Goal: Task Accomplishment & Management: Manage account settings

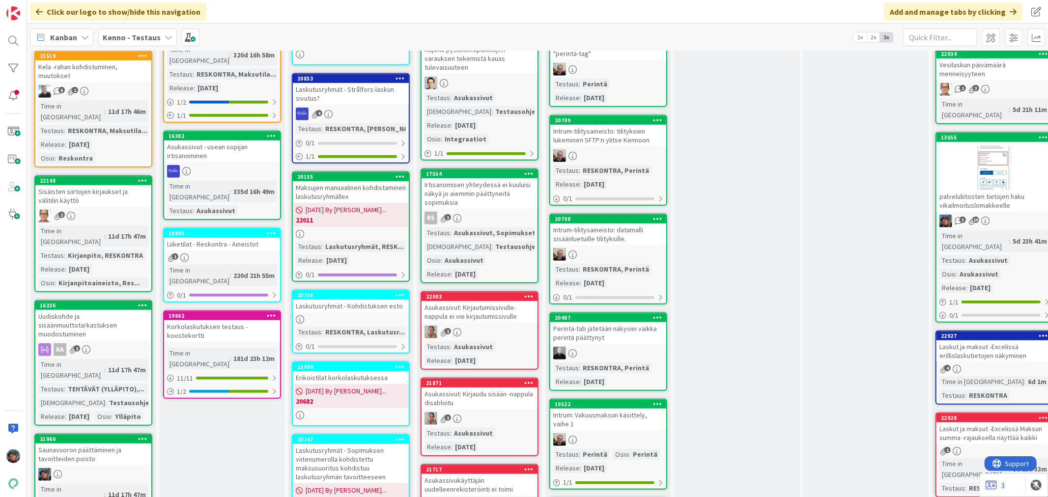
scroll to position [436, 0]
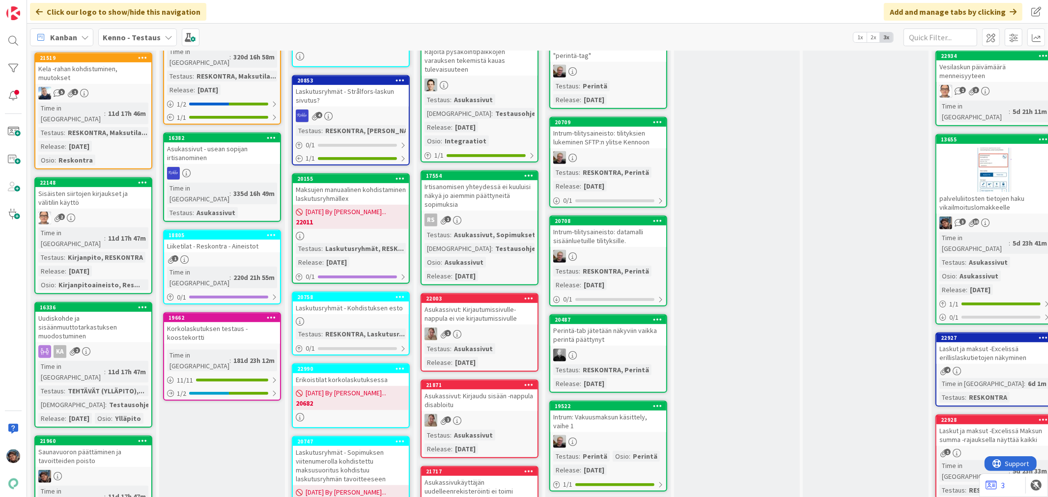
click at [1011, 238] on div "5d 23h 41m" at bounding box center [1030, 243] width 39 height 11
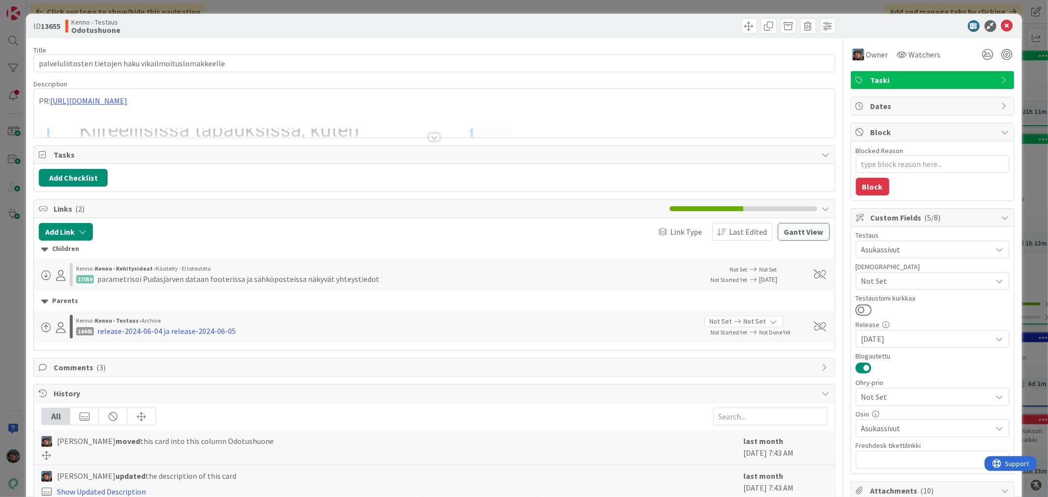
click at [429, 139] on div at bounding box center [434, 137] width 11 height 8
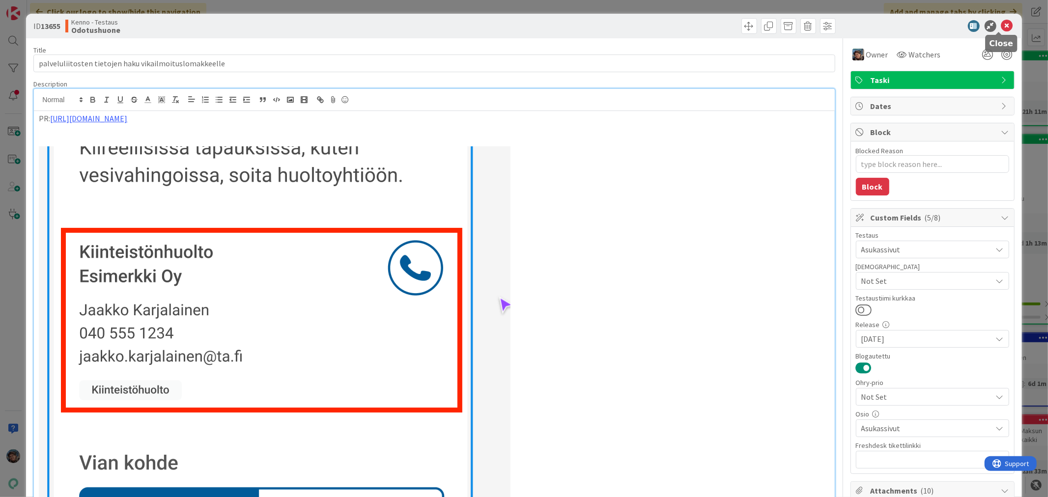
click at [1002, 23] on icon at bounding box center [1008, 26] width 12 height 12
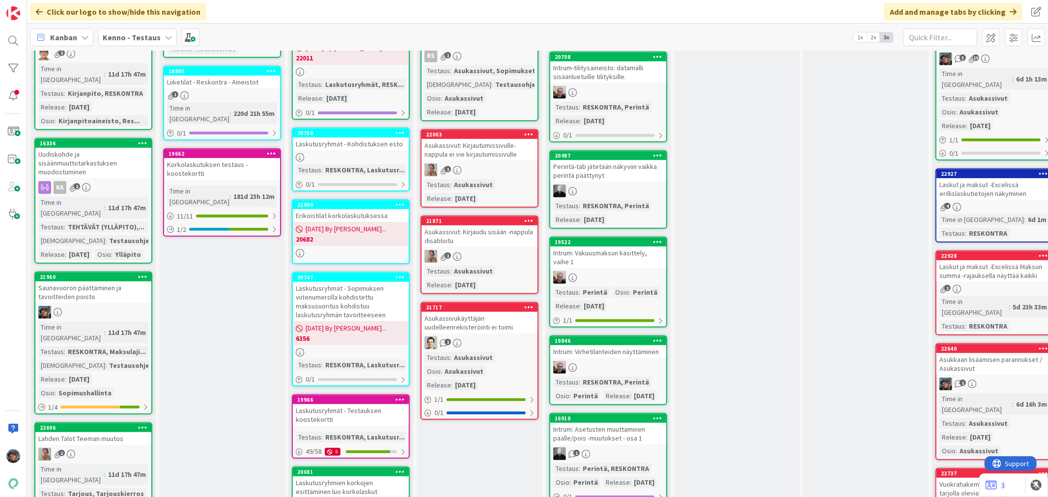
click at [986, 344] on link "22640 Asukkaan lisäämisen parannukset / Asukassivut 1 Time in Column : 6d 16h 3…" at bounding box center [995, 402] width 118 height 117
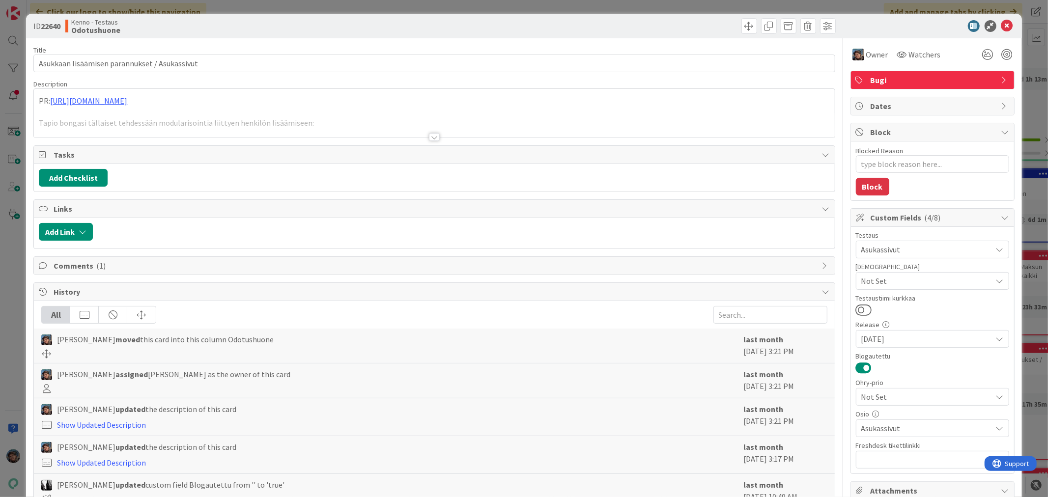
type textarea "x"
click at [429, 138] on div at bounding box center [434, 137] width 11 height 8
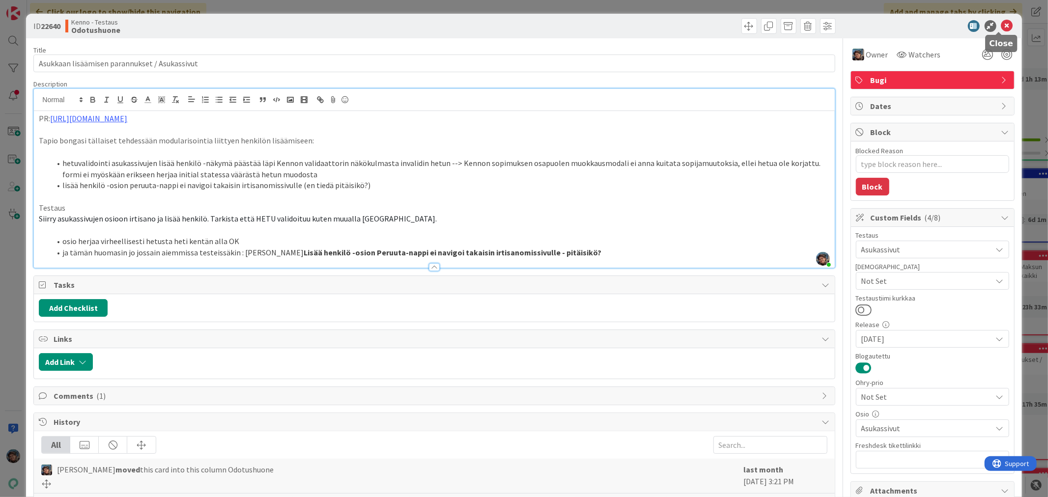
click at [1002, 24] on icon at bounding box center [1008, 26] width 12 height 12
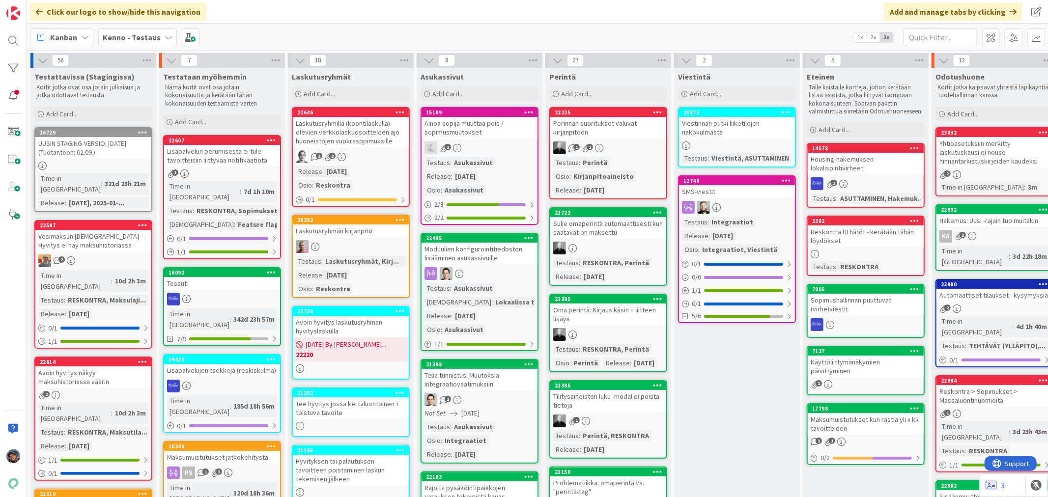
scroll to position [0, 459]
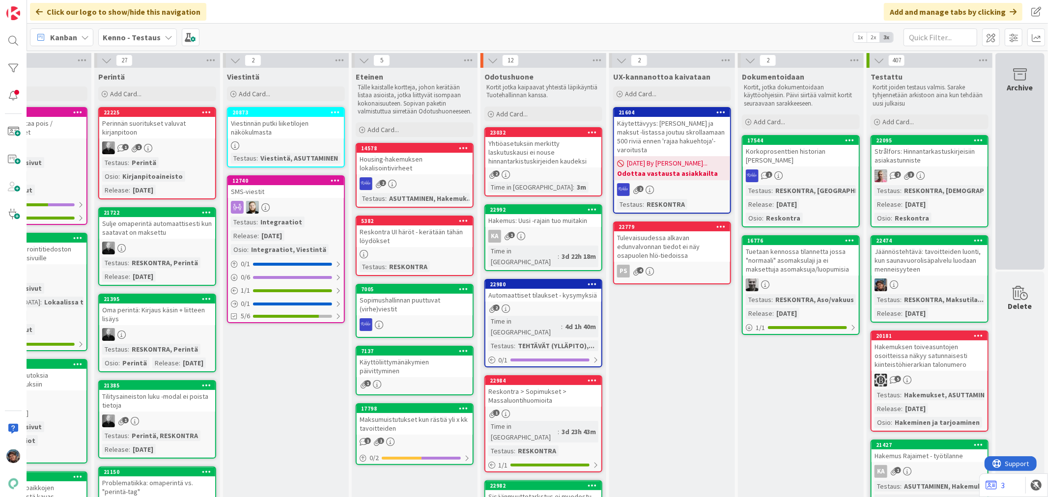
click at [1014, 81] on icon at bounding box center [1020, 75] width 37 height 14
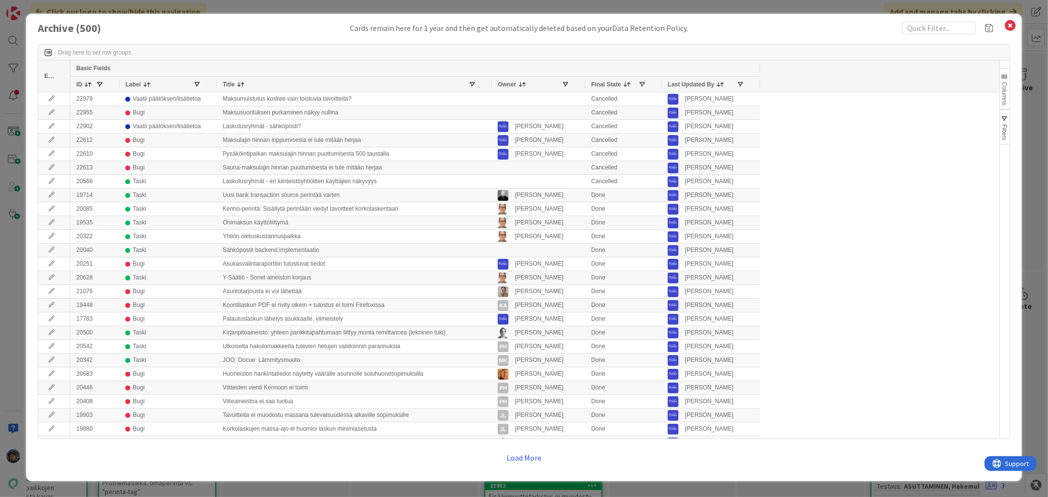
drag, startPoint x: 315, startPoint y: 84, endPoint x: 492, endPoint y: 115, distance: 179.6
click at [492, 115] on div "Edit Basic Fields ID Label Title Owner Final State Last Updated By 22979 Vaatii…" at bounding box center [518, 249] width 961 height 378
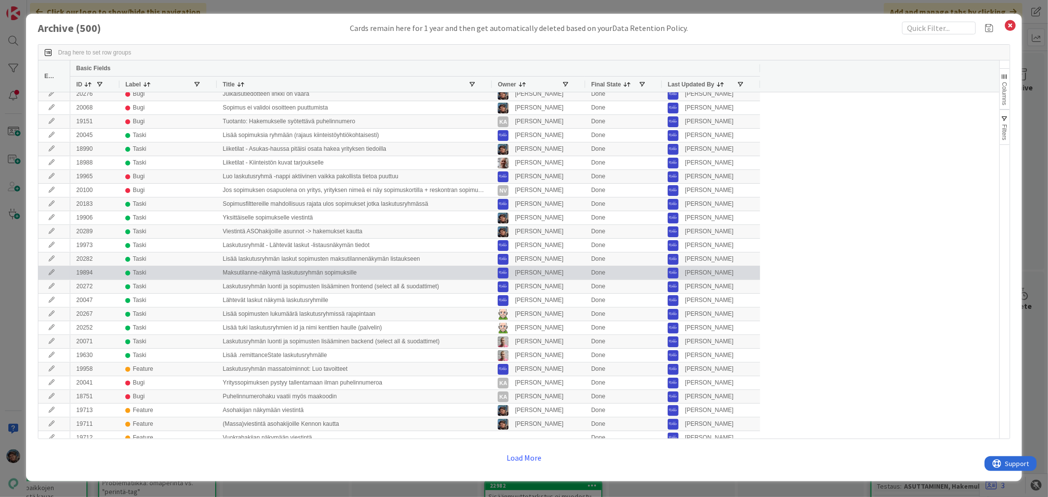
scroll to position [0, 0]
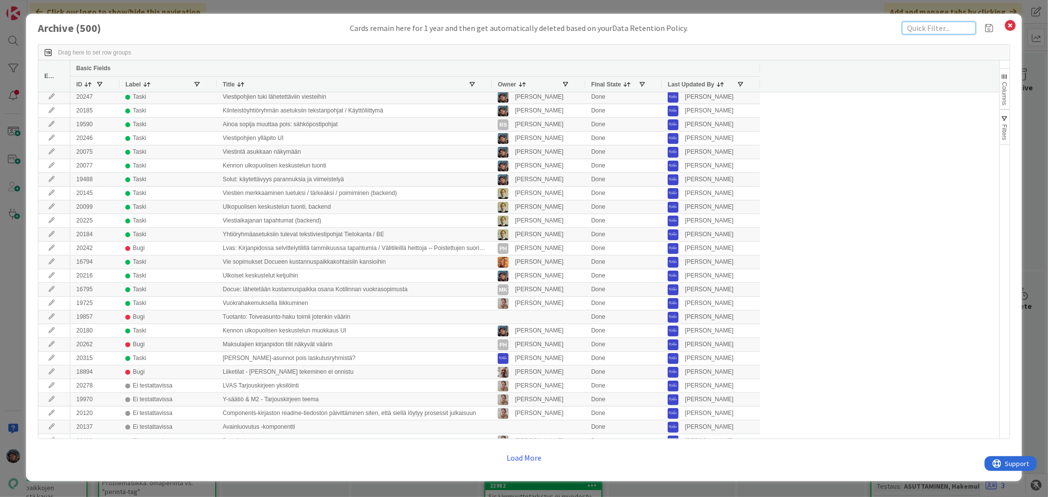
click at [924, 27] on input "text" at bounding box center [939, 28] width 74 height 13
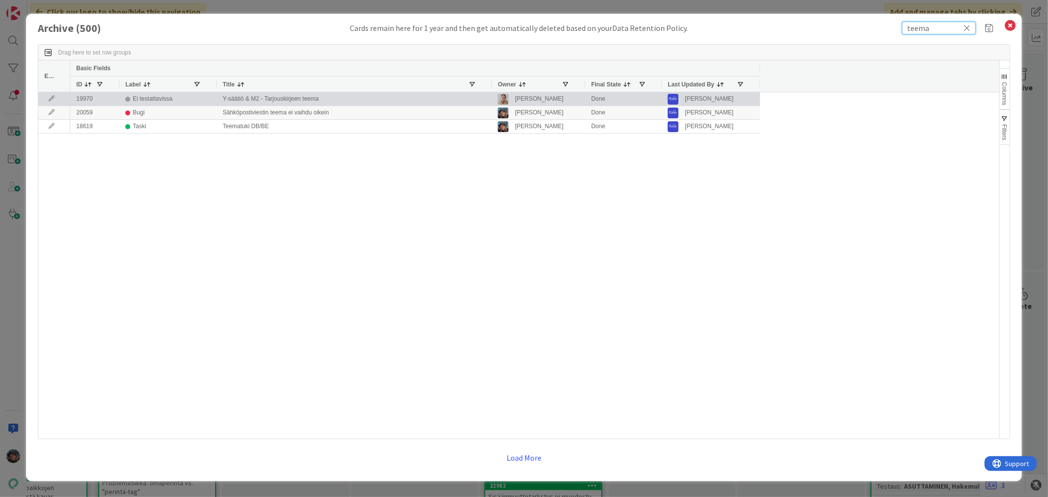
type input "teema"
click at [287, 102] on div "Y-säätiö & M2 - Tarjouskirjeen teema" at bounding box center [354, 98] width 275 height 13
click at [313, 98] on div "Y-säätiö & M2 - Tarjouskirjeen teema" at bounding box center [354, 98] width 275 height 13
click at [312, 98] on div "Y-säätiö & M2 - Tarjouskirjeen teema" at bounding box center [354, 98] width 275 height 13
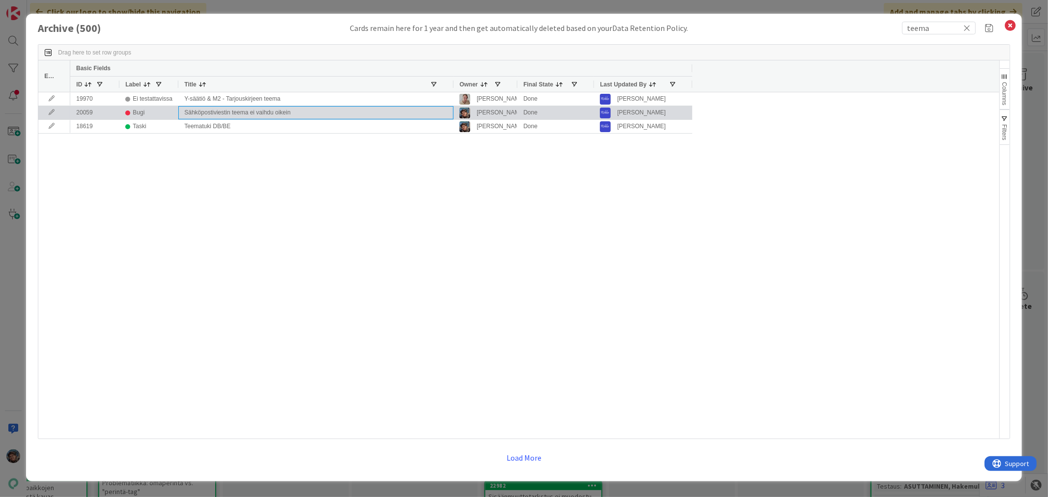
click at [283, 111] on div "Sähköpostiviestin teema ei vaihdu oikein" at bounding box center [315, 112] width 275 height 13
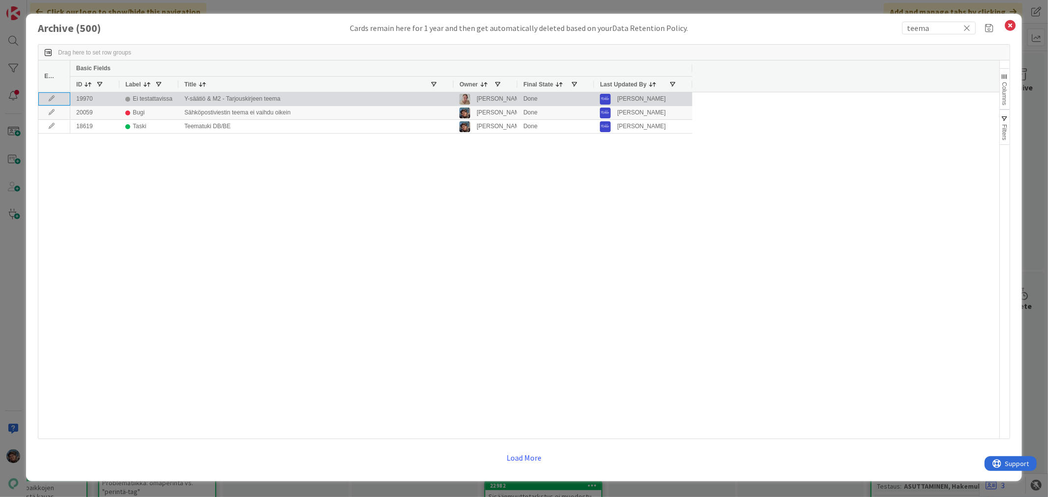
click at [51, 99] on icon at bounding box center [51, 99] width 15 height 6
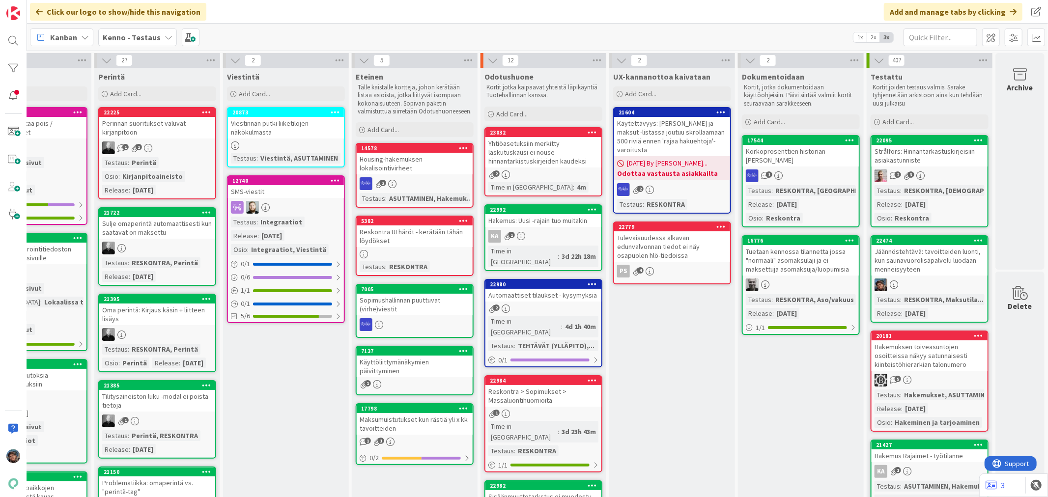
type textarea "x"
select select "sql"
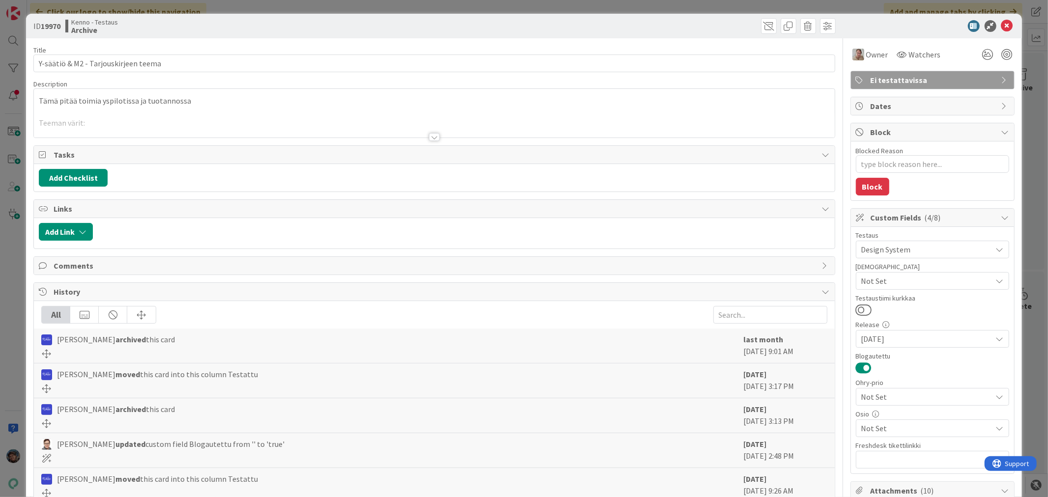
click at [429, 137] on div at bounding box center [434, 137] width 11 height 8
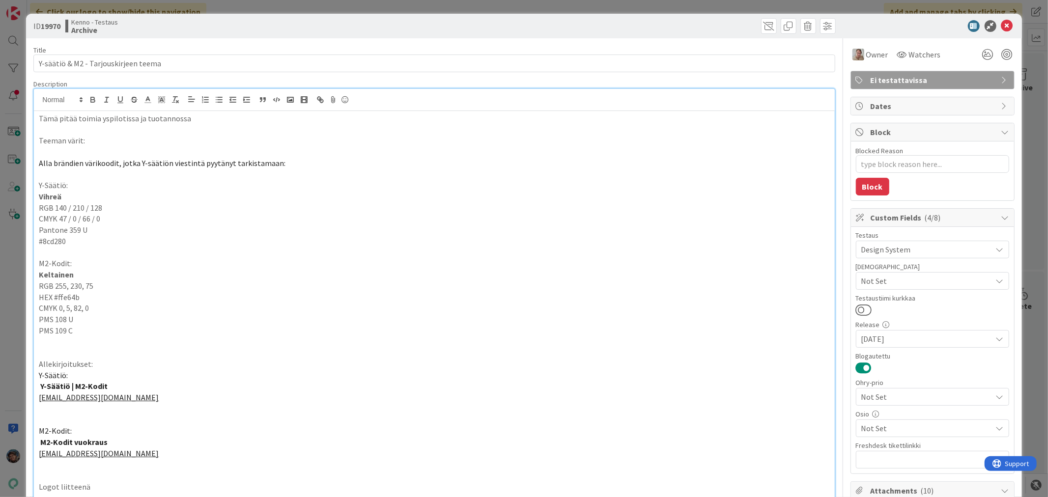
type textarea "x"
click at [1002, 24] on icon at bounding box center [1008, 26] width 12 height 12
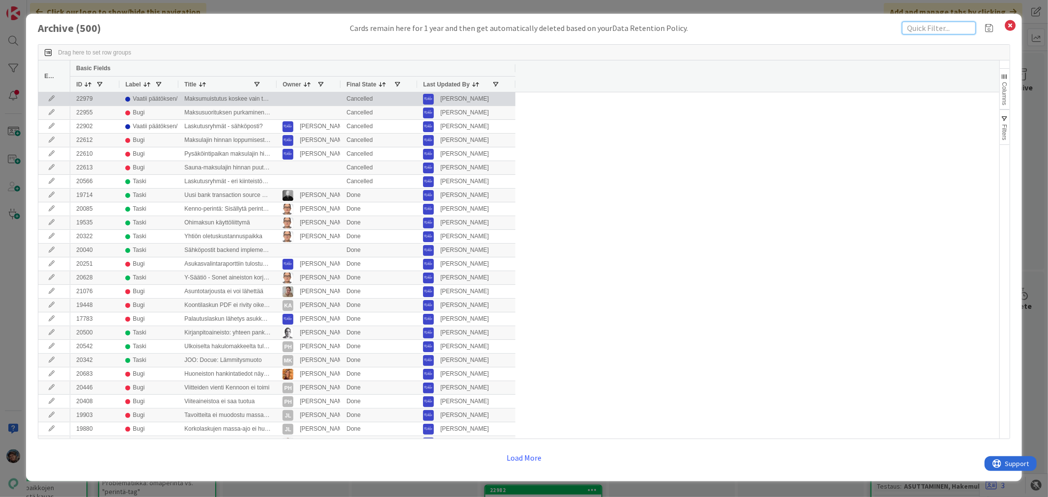
click at [954, 25] on input "text" at bounding box center [939, 28] width 74 height 13
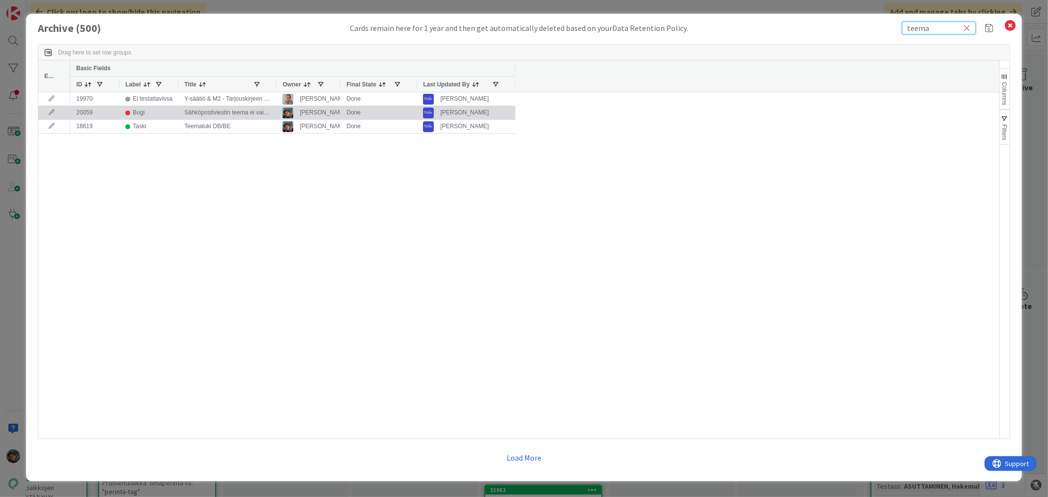
type input "teema"
click at [53, 113] on icon at bounding box center [51, 113] width 15 height 6
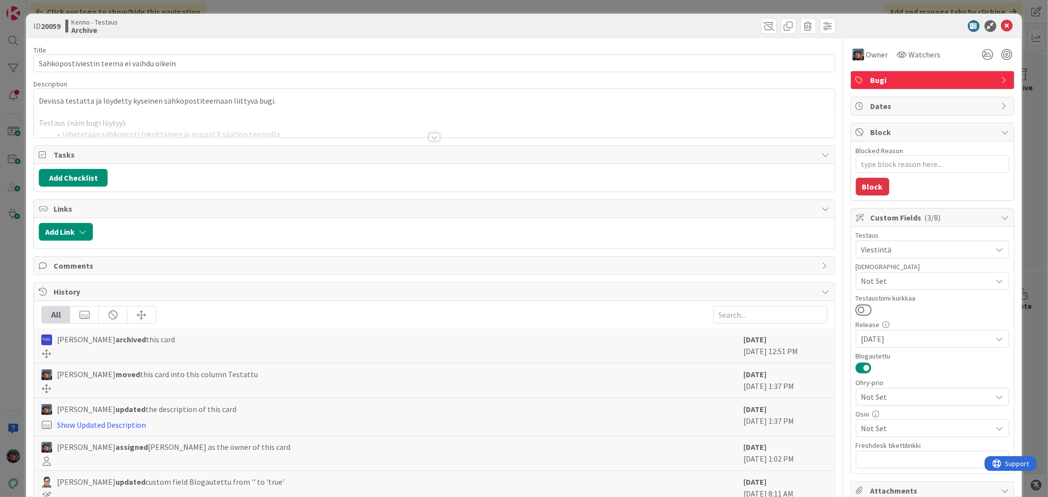
type textarea "x"
click at [429, 136] on div at bounding box center [434, 137] width 11 height 8
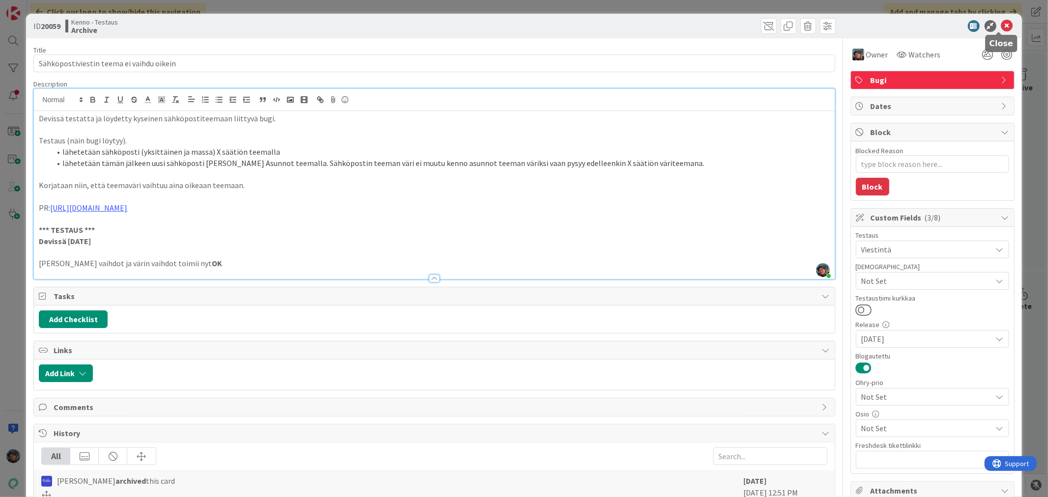
click at [1002, 25] on icon at bounding box center [1008, 26] width 12 height 12
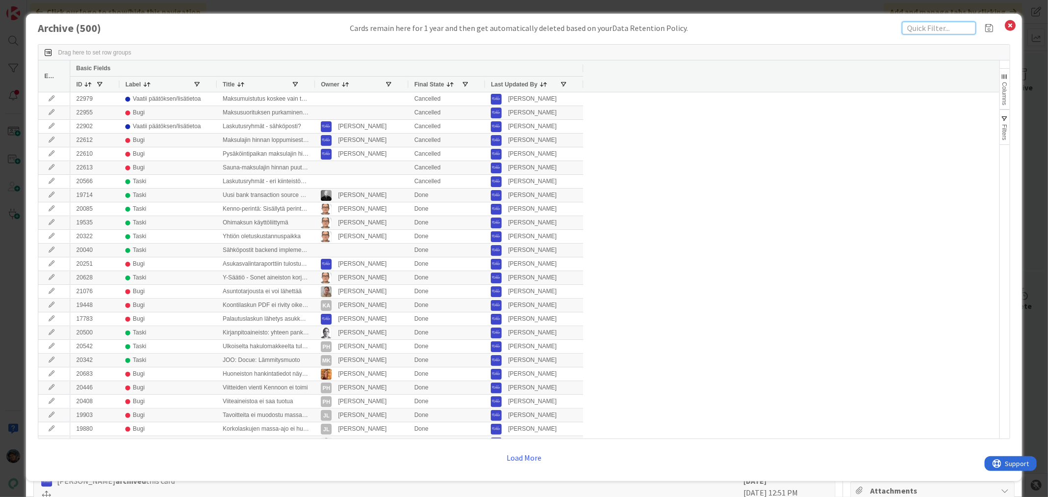
click at [918, 25] on input "text" at bounding box center [939, 28] width 74 height 13
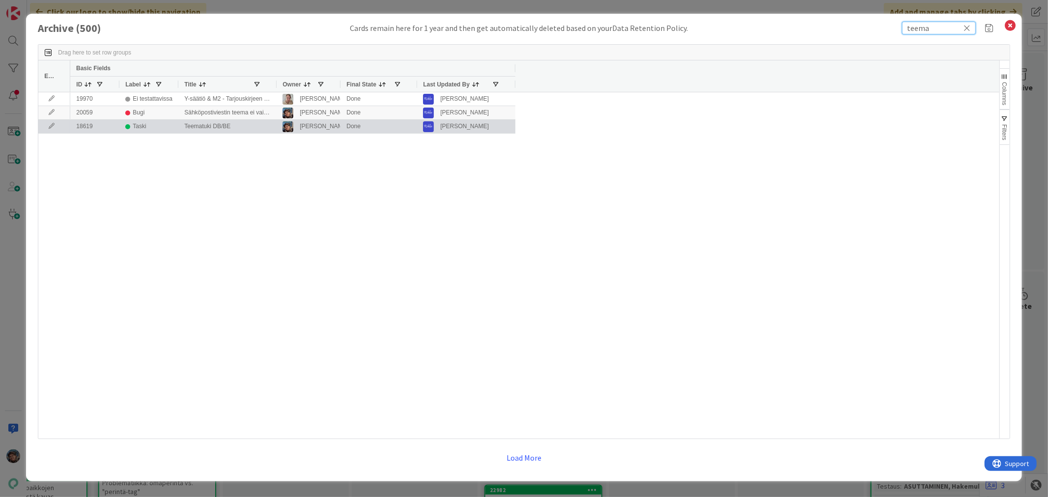
type input "teema"
click at [53, 128] on icon at bounding box center [51, 126] width 15 height 6
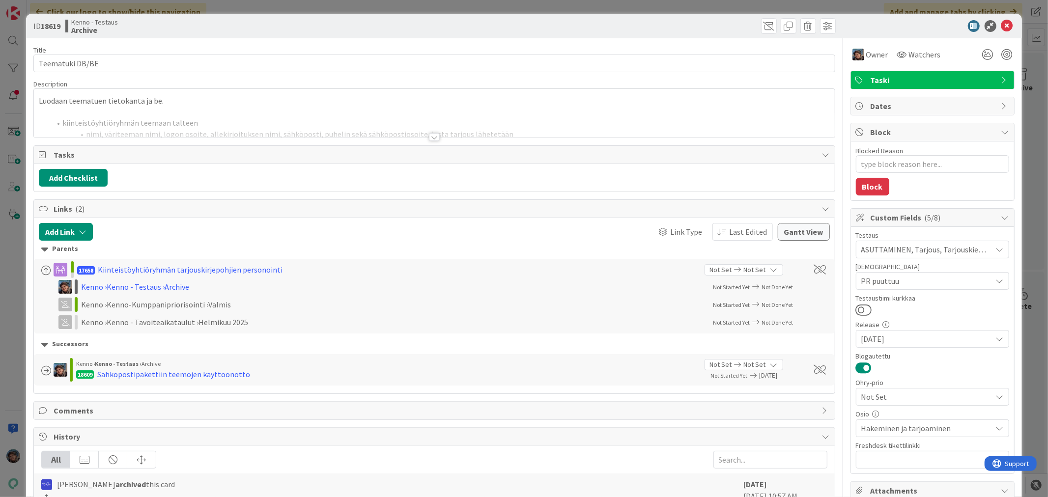
type textarea "x"
click at [430, 136] on div at bounding box center [434, 137] width 11 height 8
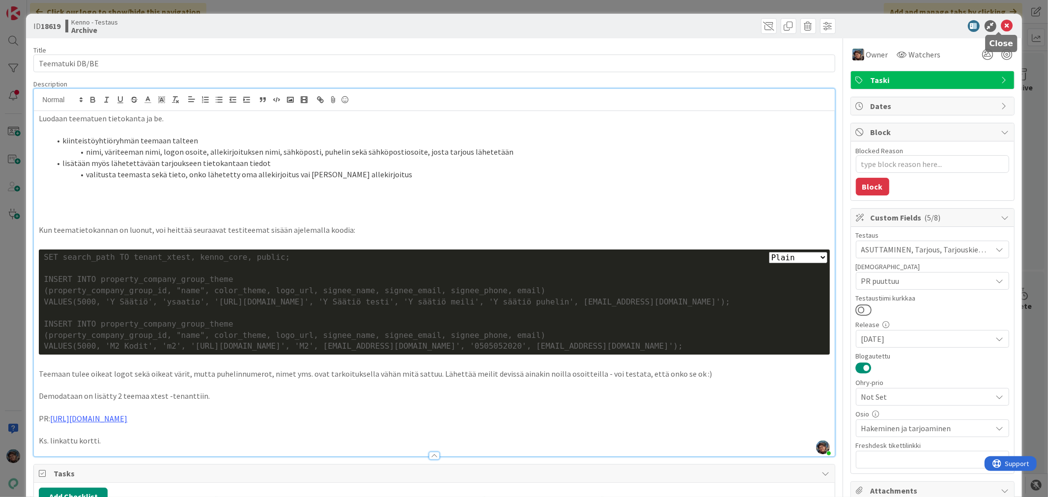
click at [1002, 24] on icon at bounding box center [1008, 26] width 12 height 12
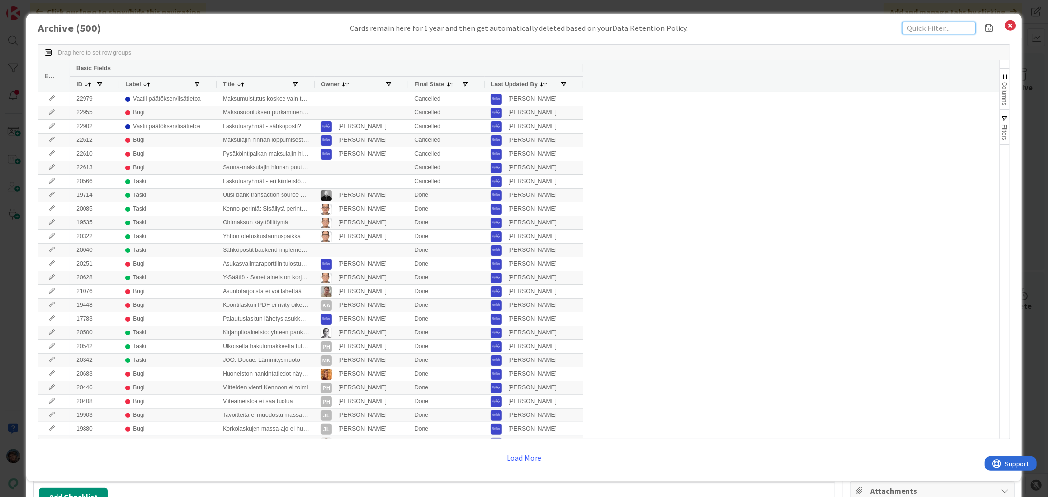
click at [921, 29] on input "text" at bounding box center [939, 28] width 74 height 13
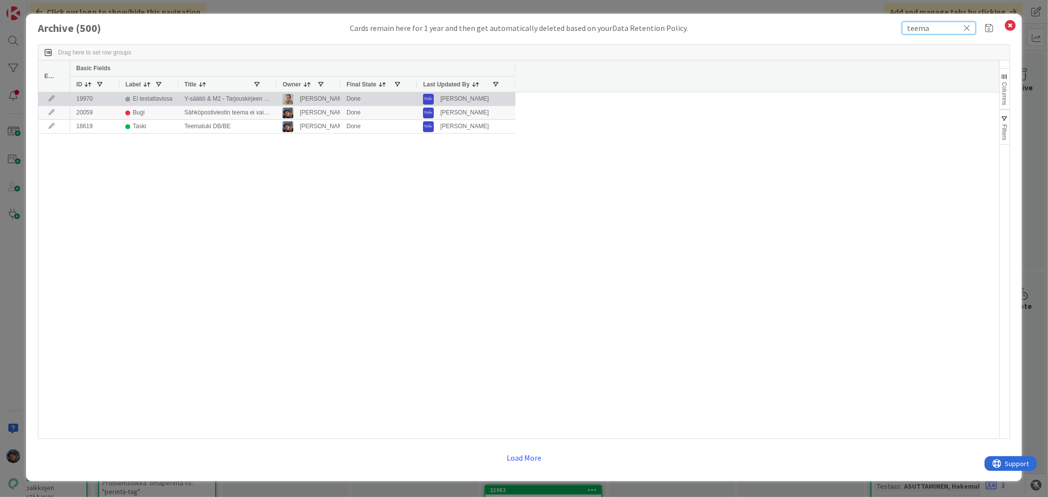
type input "teema"
click at [48, 100] on icon at bounding box center [51, 99] width 15 height 6
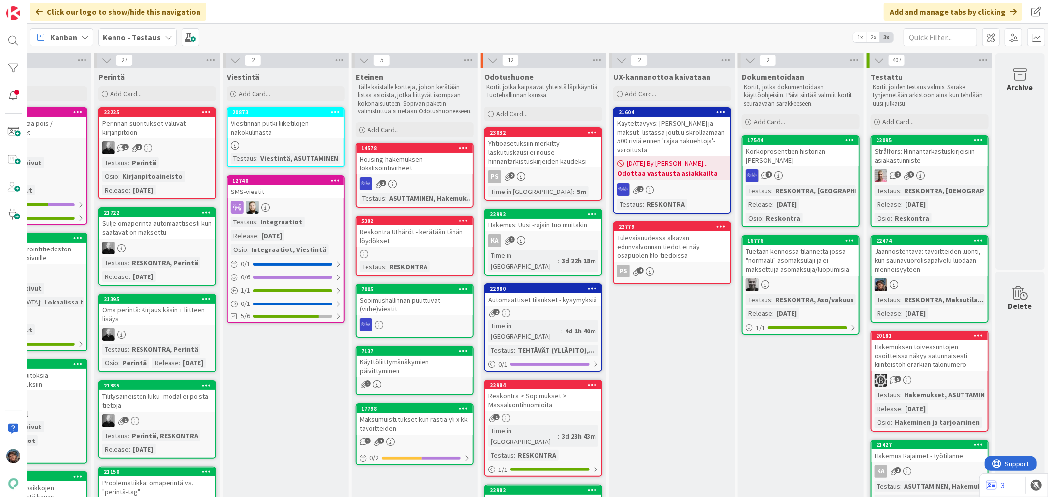
type textarea "x"
select select "sql"
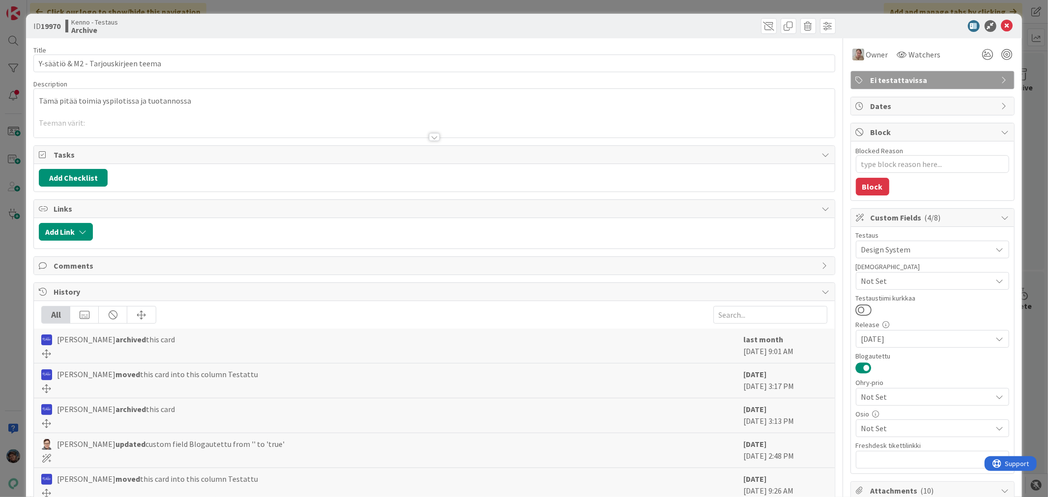
click at [429, 140] on div at bounding box center [434, 137] width 11 height 8
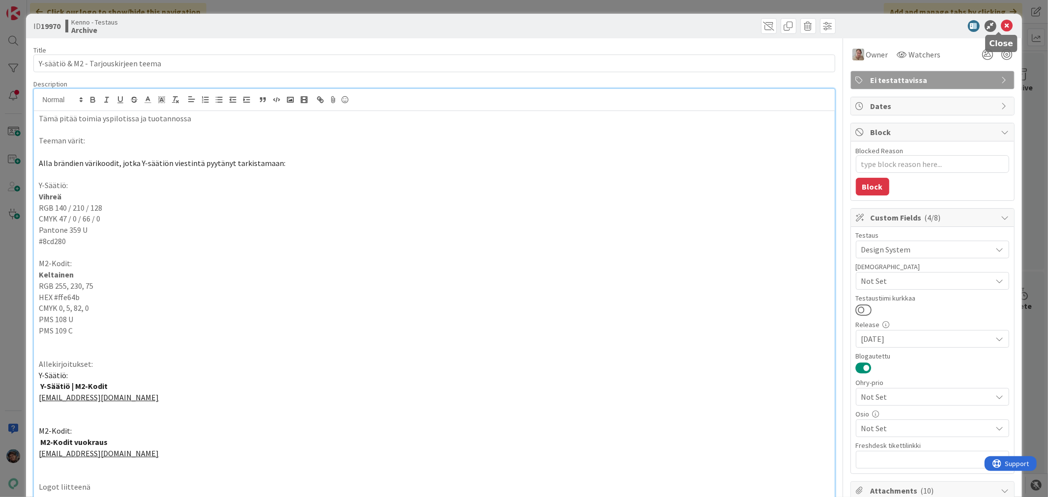
click at [1002, 23] on icon at bounding box center [1008, 26] width 12 height 12
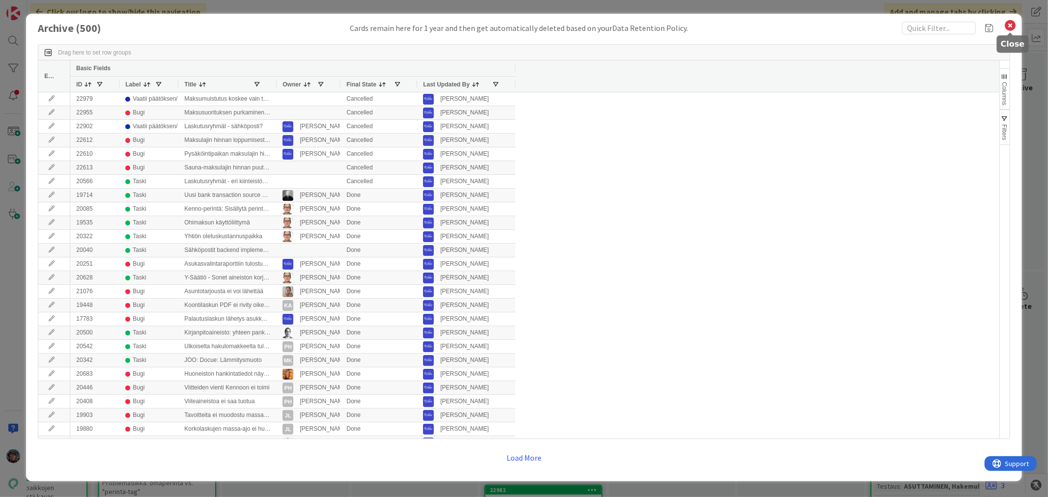
click at [1010, 22] on icon at bounding box center [1011, 26] width 13 height 14
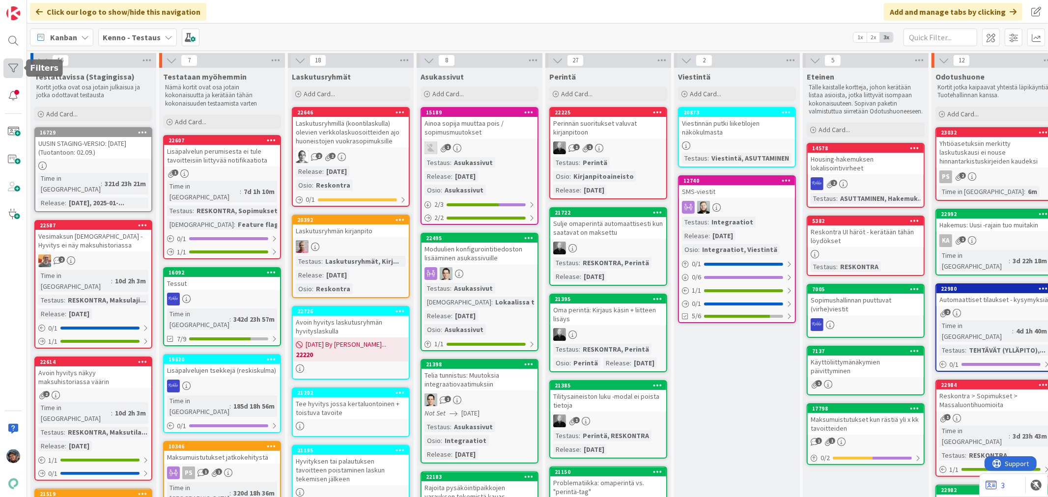
click at [10, 69] on div at bounding box center [13, 68] width 20 height 20
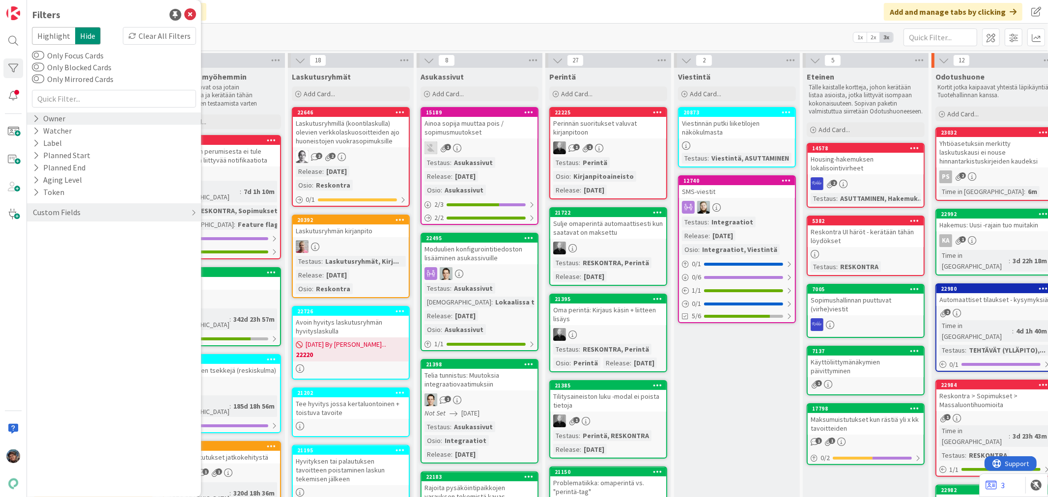
click at [37, 115] on icon at bounding box center [36, 119] width 6 height 8
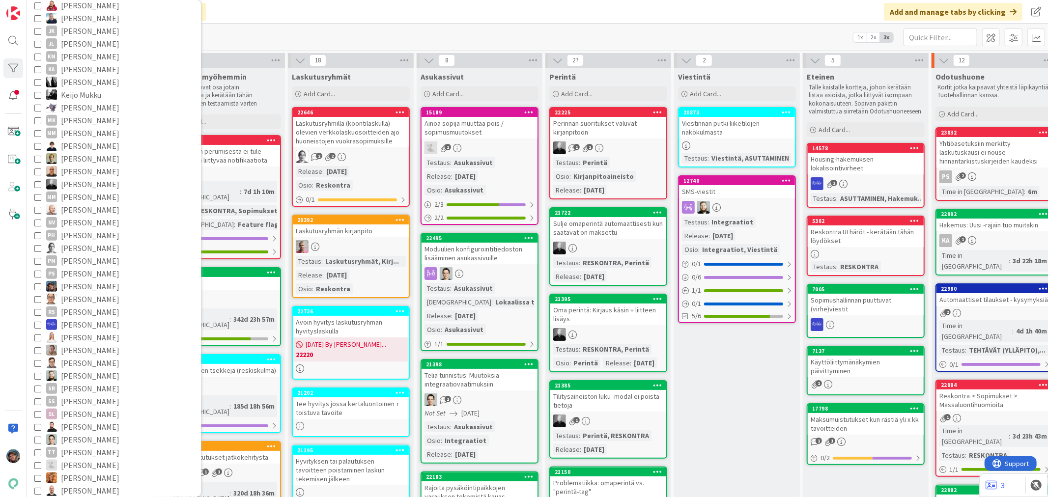
scroll to position [327, 0]
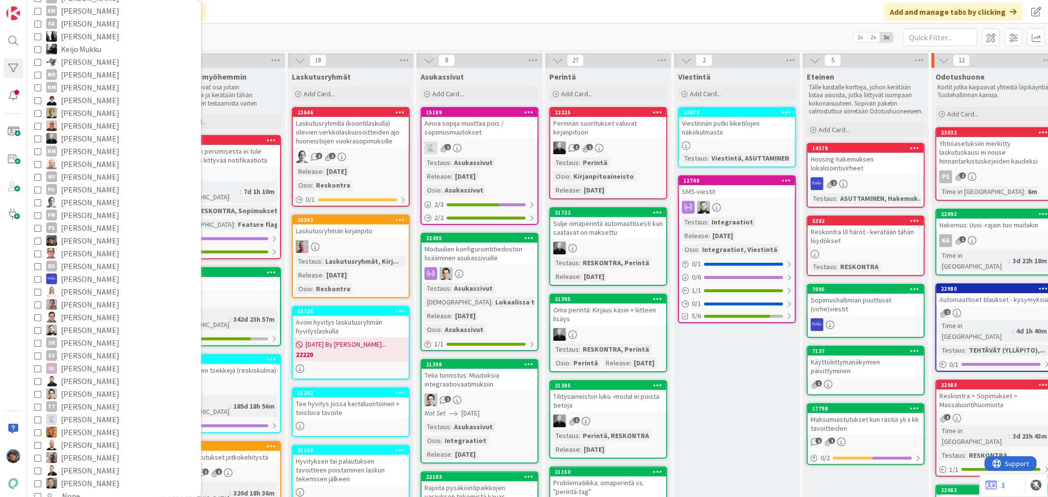
click at [40, 240] on icon at bounding box center [37, 240] width 7 height 7
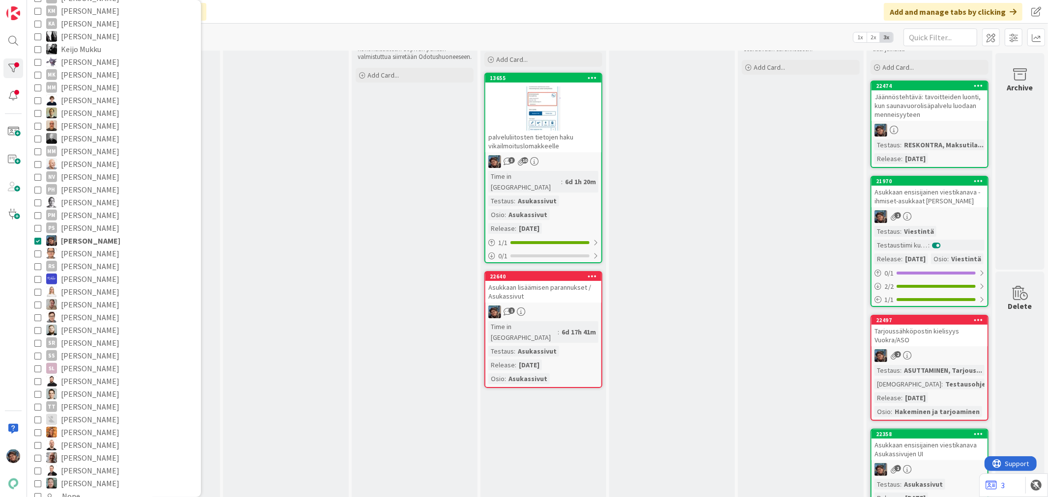
scroll to position [0, 459]
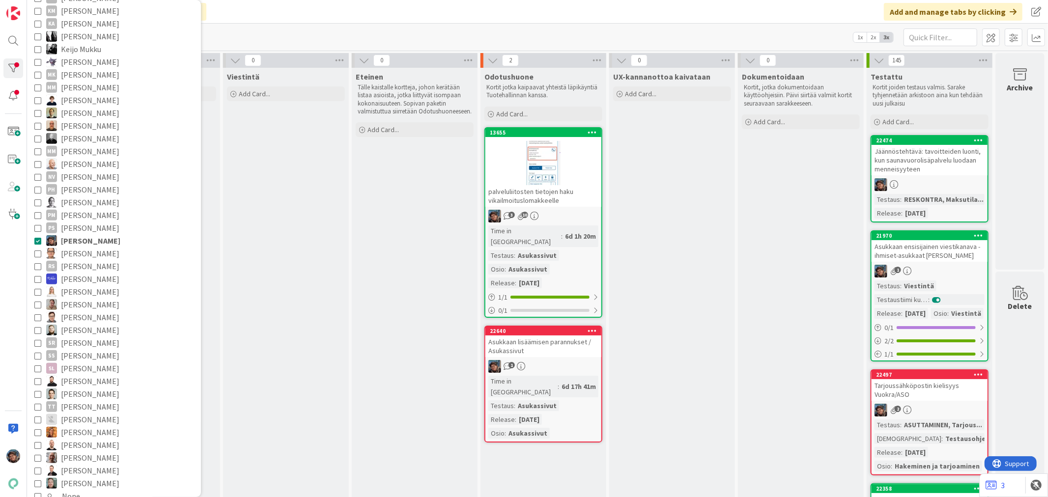
click at [572, 376] on div "Time in Column : 6d 17h 41m Testaus : Asukassivut Release : 2025-08-20 Osio : A…" at bounding box center [544, 407] width 110 height 63
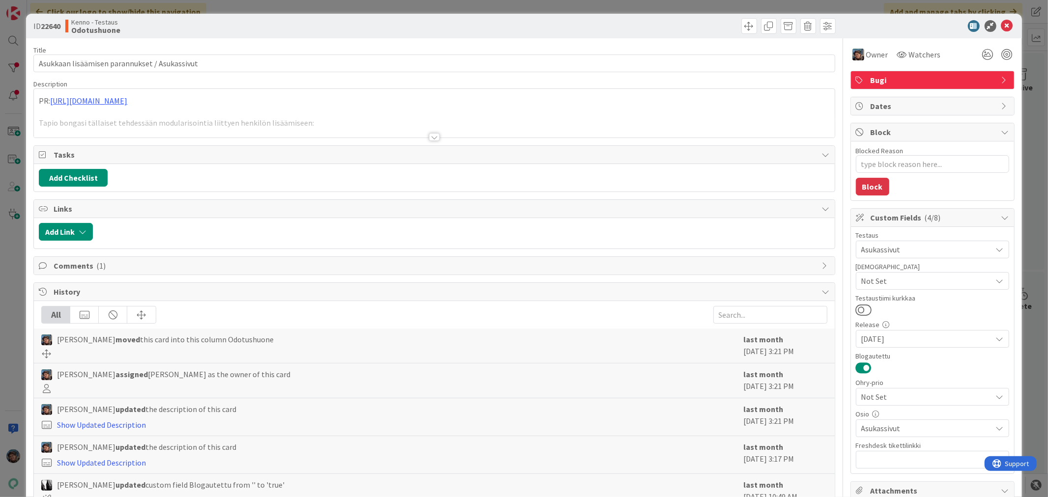
click at [429, 136] on div at bounding box center [434, 137] width 11 height 8
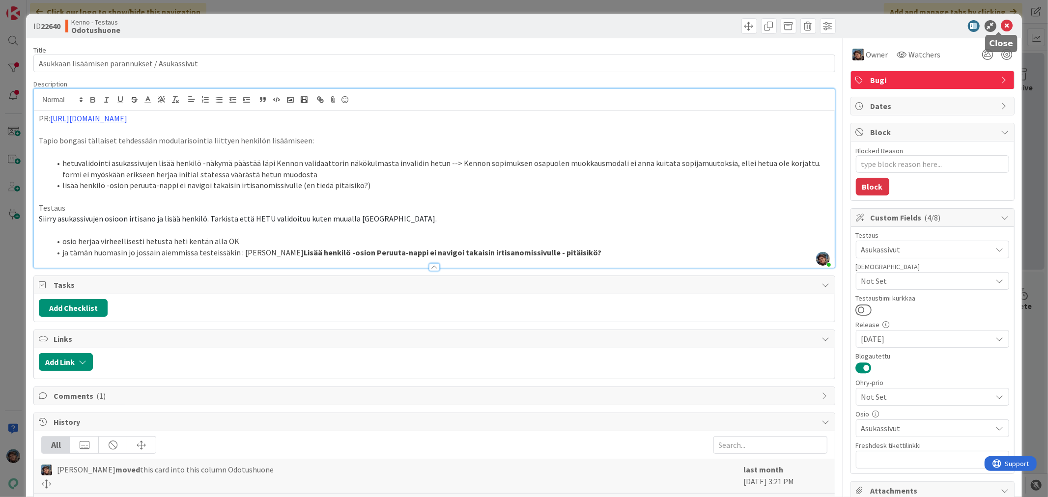
drag, startPoint x: 998, startPoint y: 26, endPoint x: 1016, endPoint y: 55, distance: 33.8
click at [1002, 30] on icon at bounding box center [1008, 26] width 12 height 12
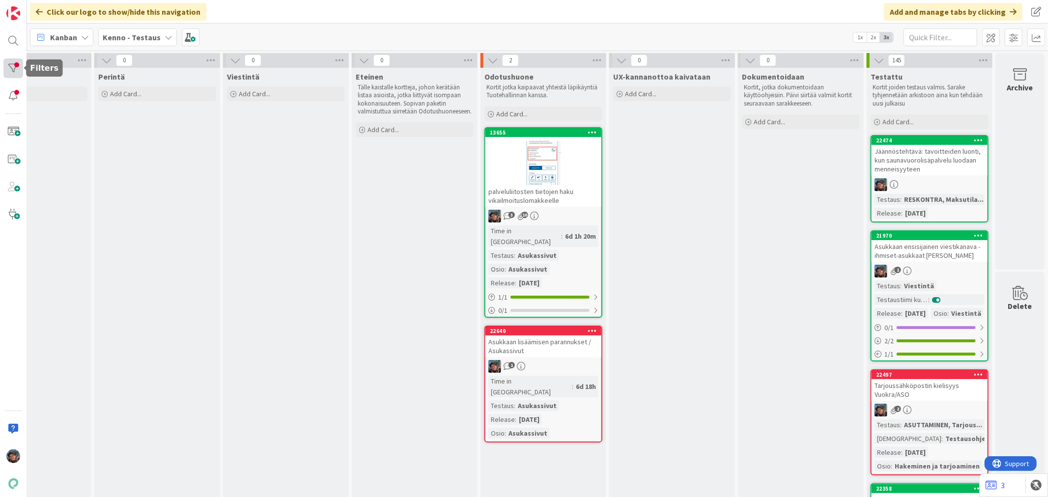
click at [14, 66] on div at bounding box center [13, 68] width 20 height 20
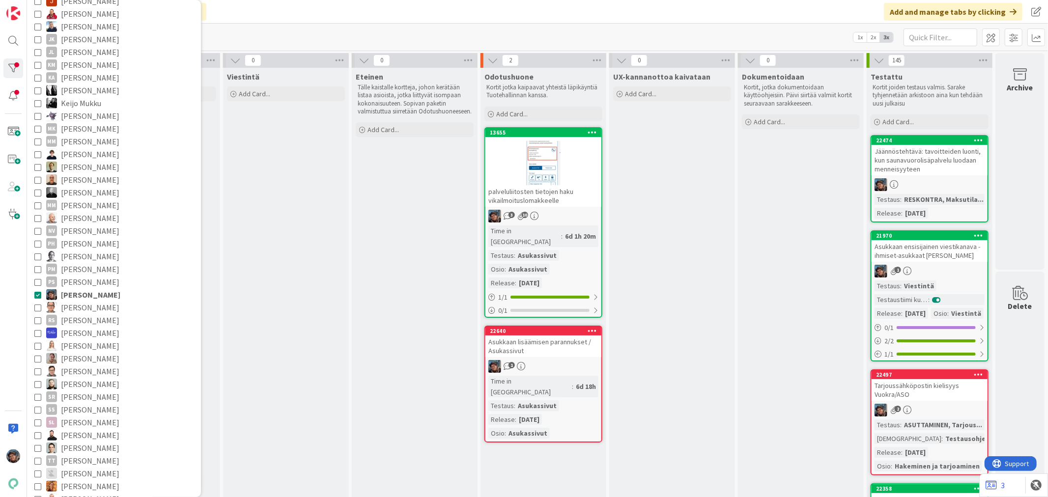
scroll to position [382, 0]
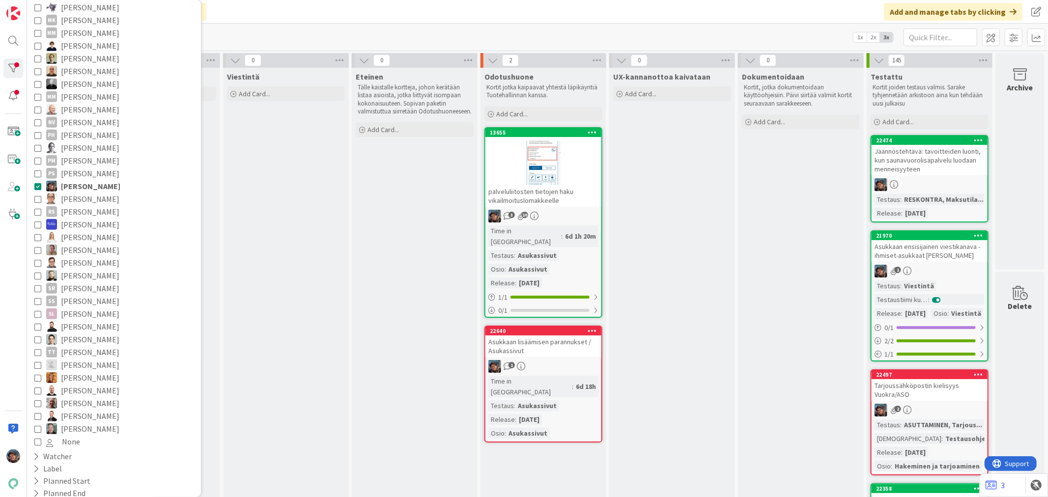
click at [37, 184] on icon at bounding box center [37, 186] width 7 height 7
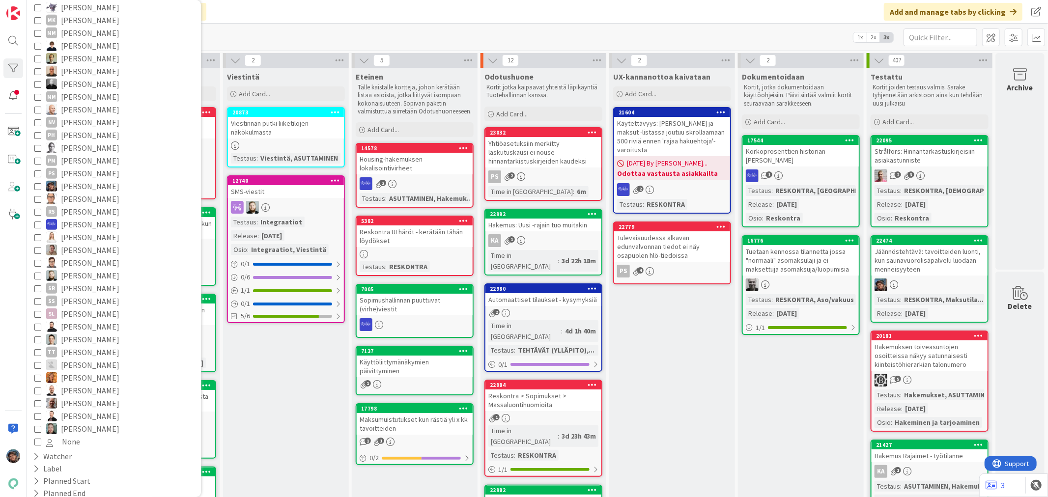
scroll to position [0, 0]
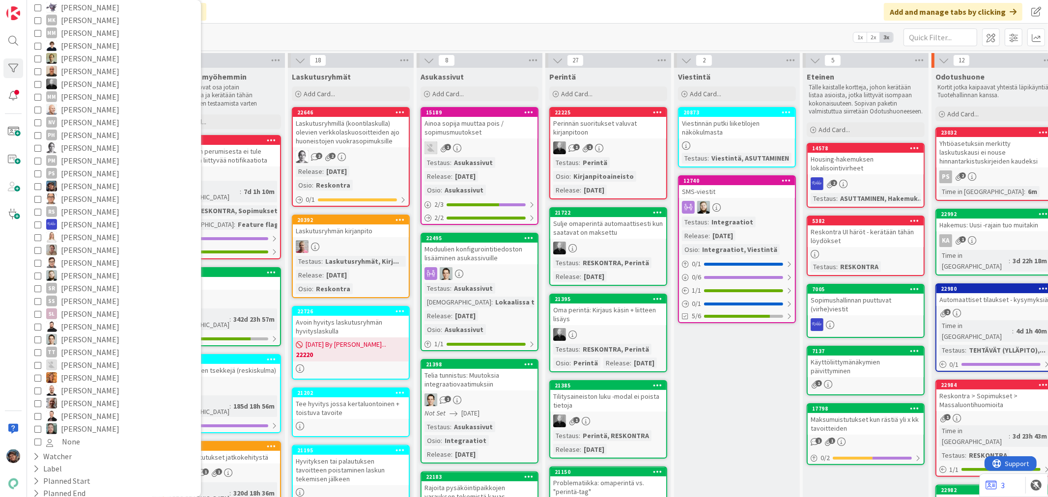
click at [226, 9] on div "Click our logo to show/hide this navigation Add and manage tabs by clicking" at bounding box center [537, 12] width 1021 height 24
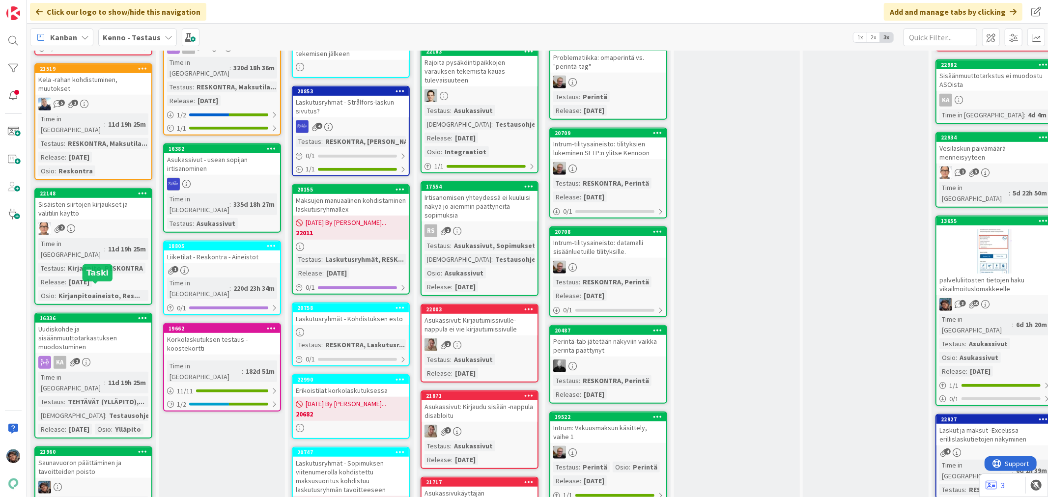
scroll to position [546, 0]
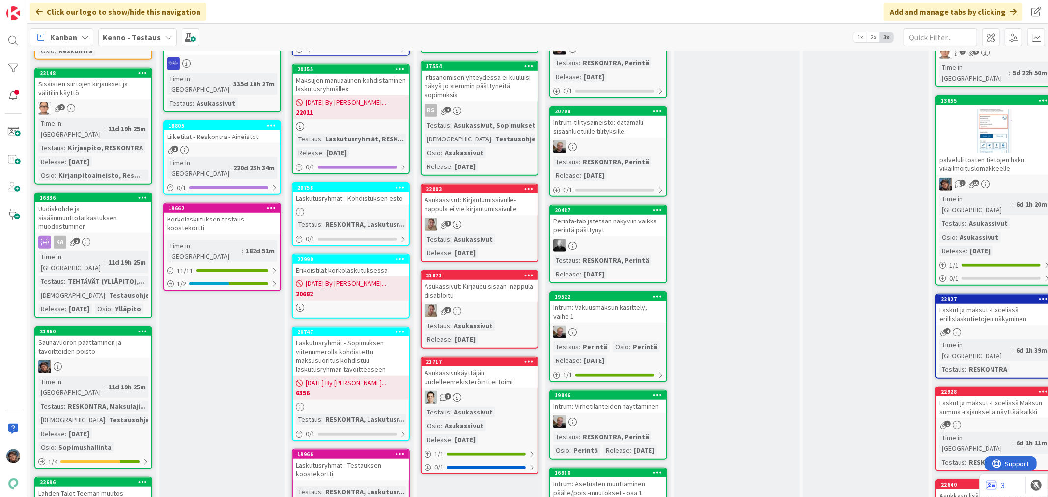
click at [110, 326] on link "21960 Saunavuoron päättäminen ja tavoitteiden poisto Time in Column : 11d 19h 2…" at bounding box center [93, 397] width 118 height 143
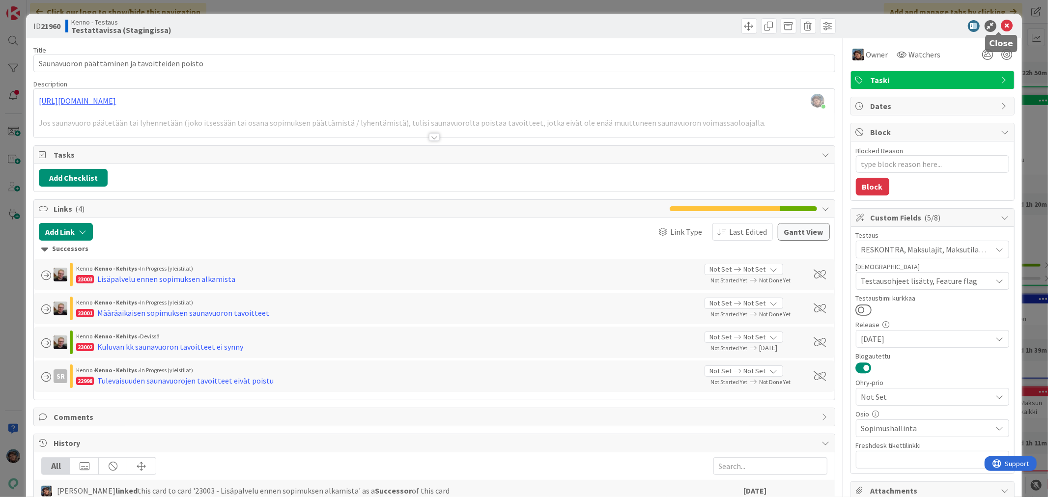
click at [1002, 25] on icon at bounding box center [1008, 26] width 12 height 12
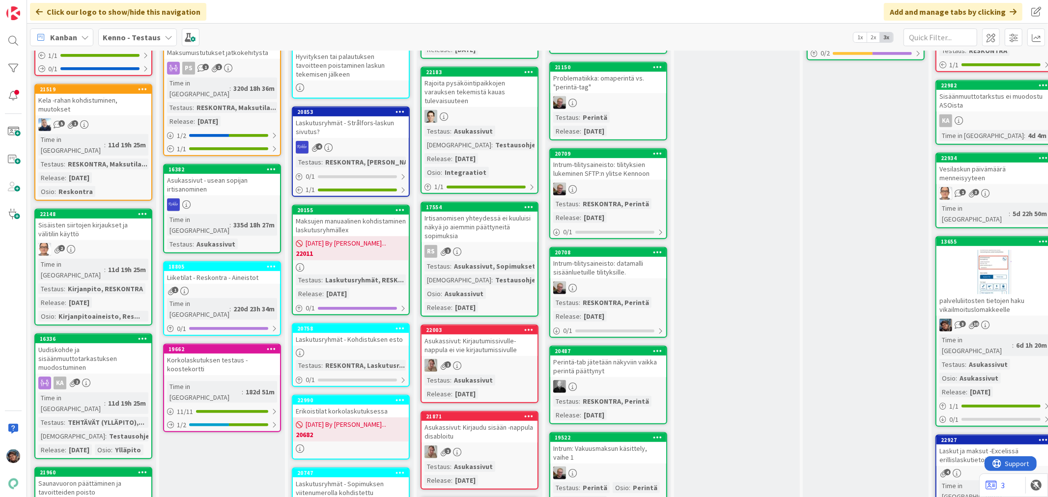
scroll to position [492, 0]
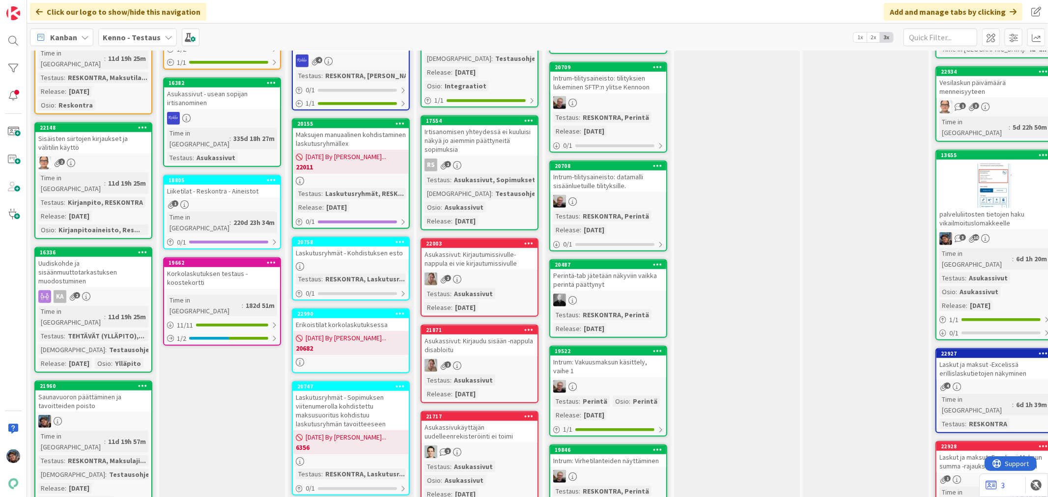
click at [129, 290] on div "KA 2" at bounding box center [93, 296] width 116 height 13
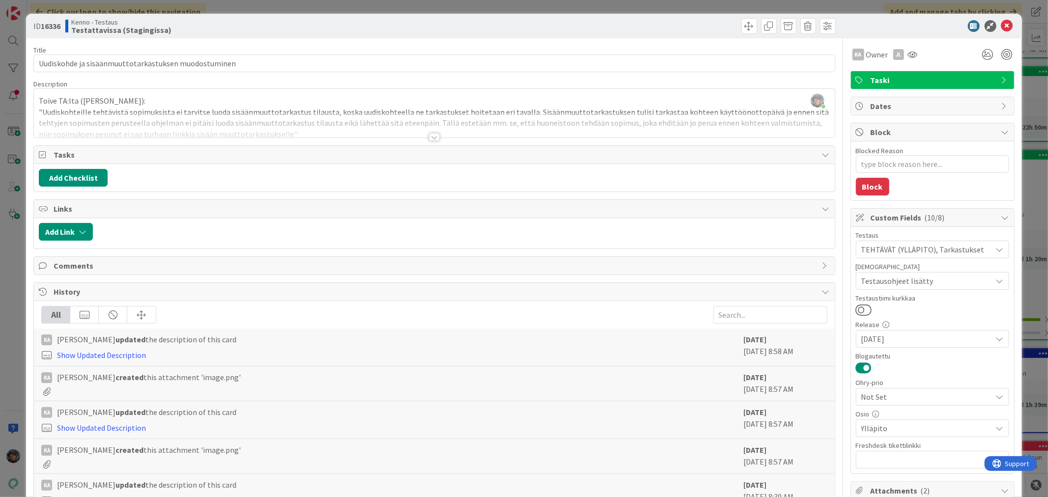
click at [434, 138] on div at bounding box center [434, 137] width 11 height 8
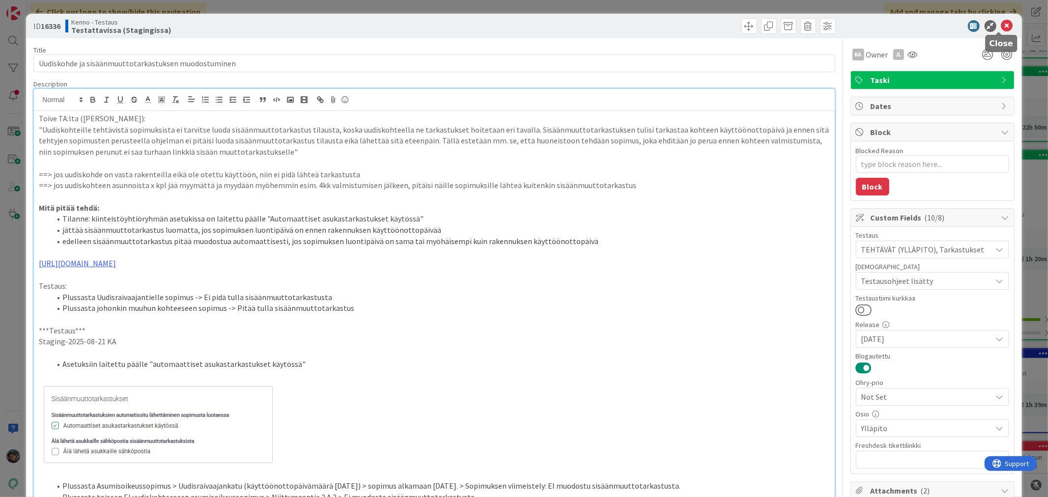
click at [1002, 25] on icon at bounding box center [1008, 26] width 12 height 12
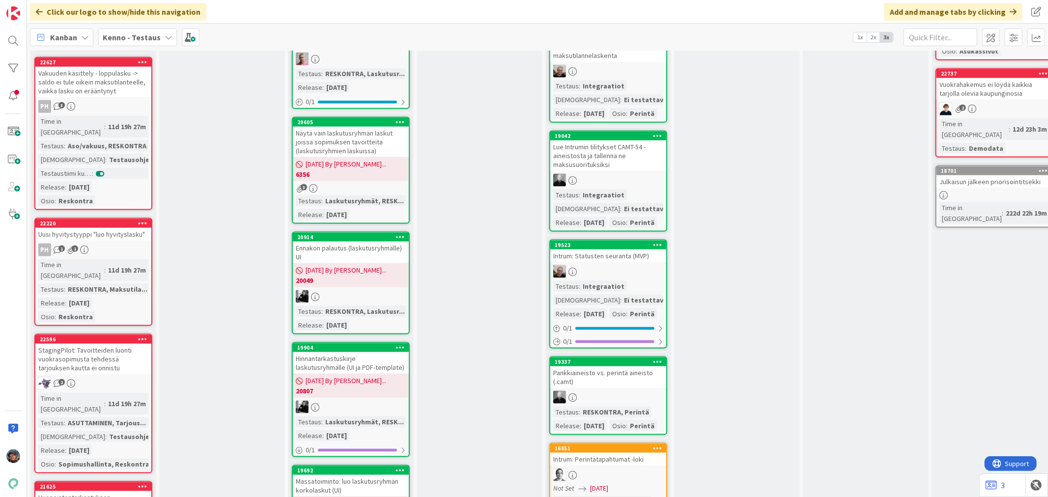
scroll to position [1092, 0]
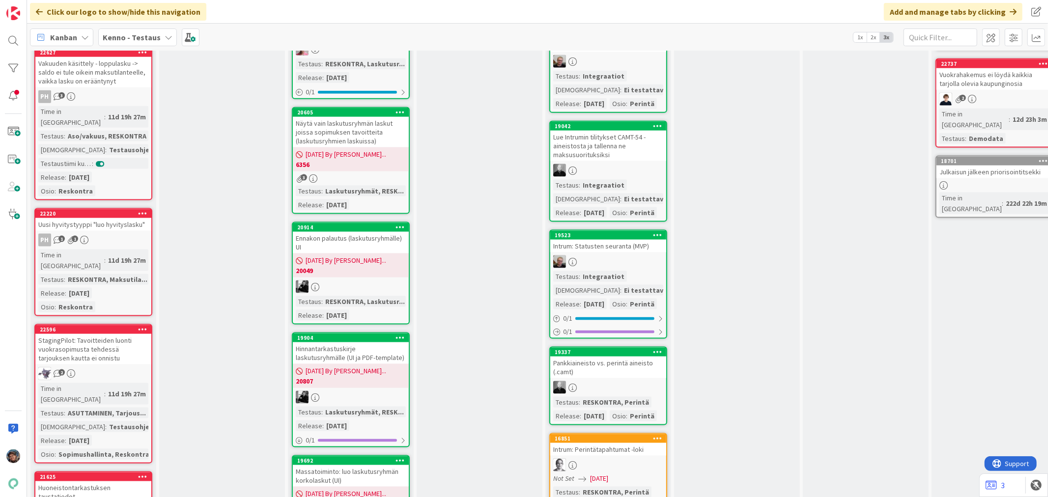
click at [94, 368] on div "2" at bounding box center [93, 374] width 116 height 13
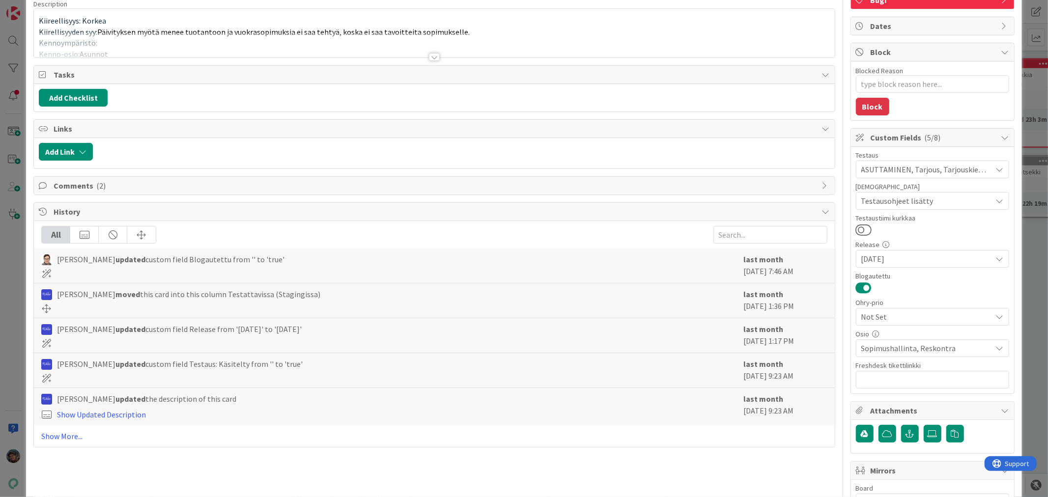
scroll to position [175, 0]
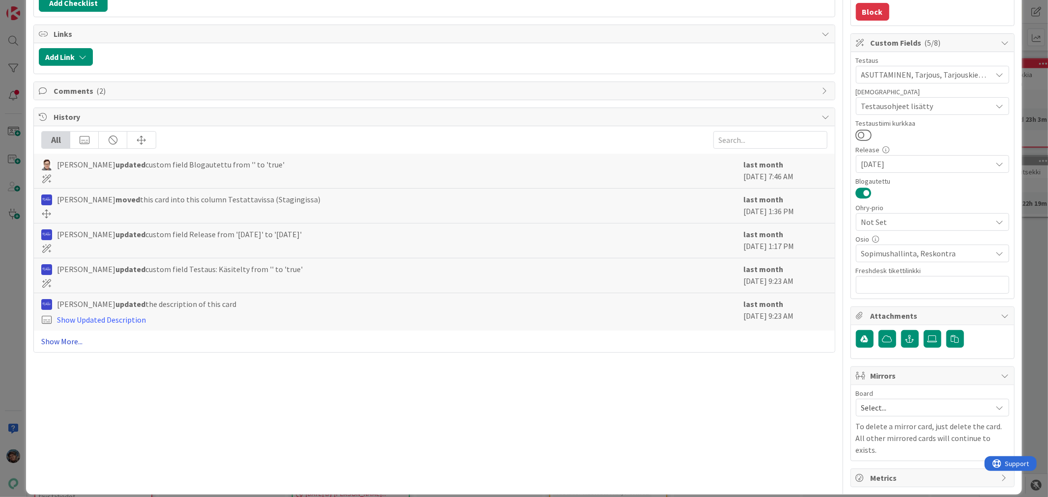
click at [57, 341] on link "Show More..." at bounding box center [434, 342] width 786 height 12
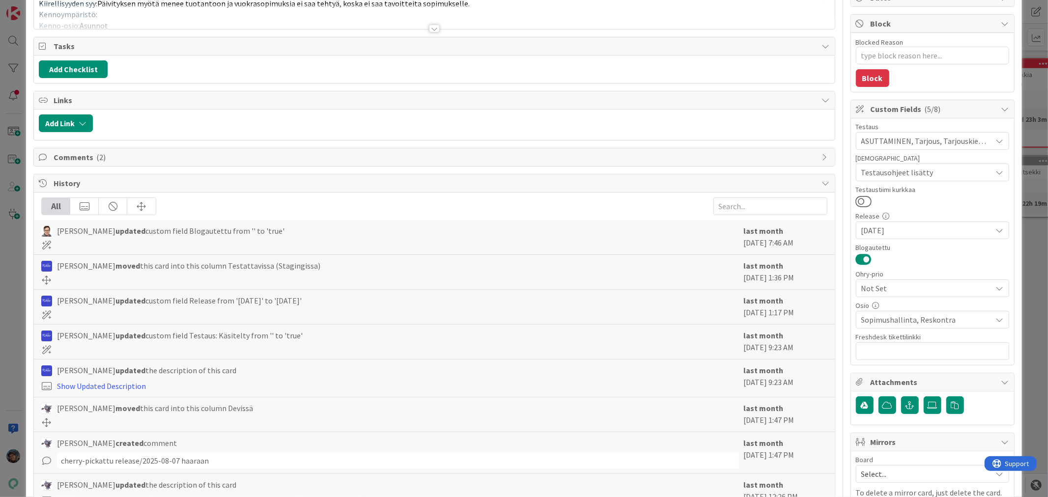
scroll to position [0, 0]
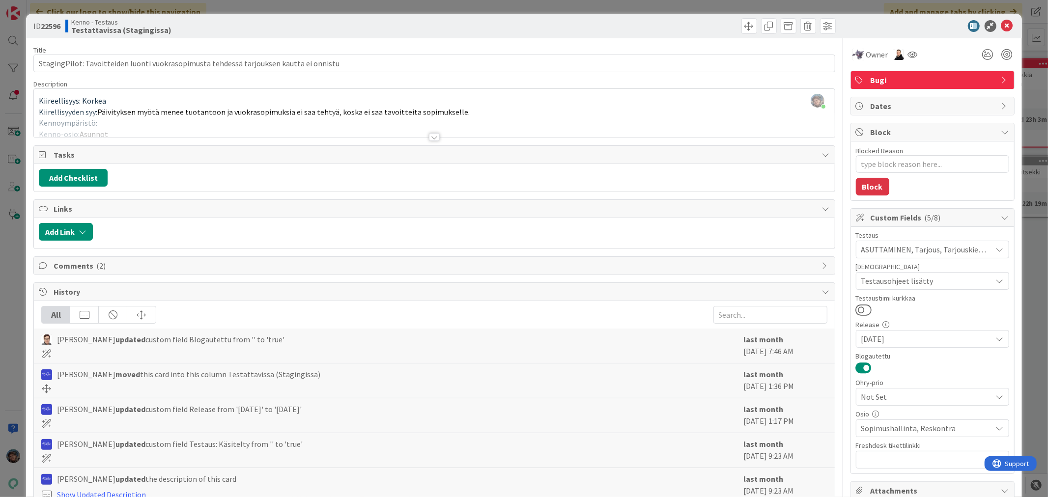
click at [431, 135] on div at bounding box center [434, 137] width 11 height 8
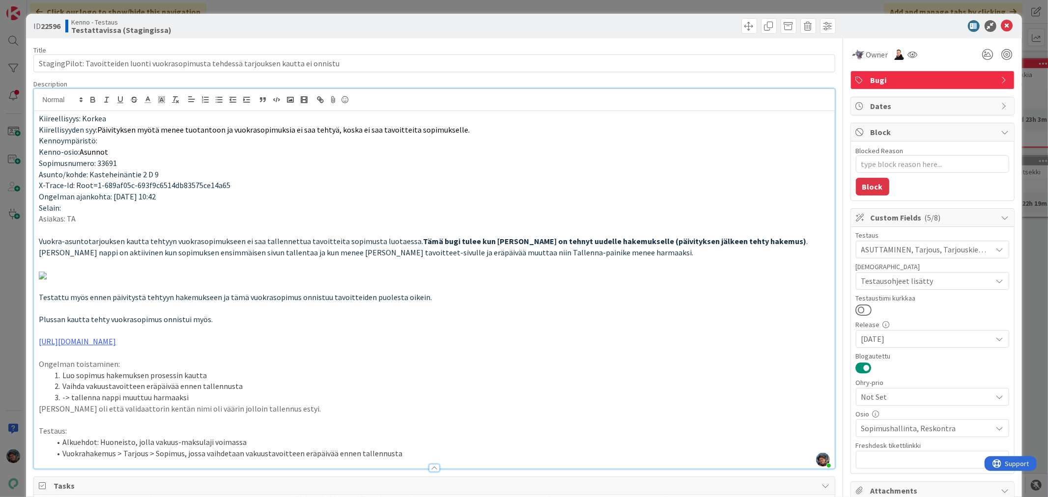
drag, startPoint x: 748, startPoint y: 78, endPoint x: 746, endPoint y: 47, distance: 31.0
drag, startPoint x: 746, startPoint y: 47, endPoint x: 655, endPoint y: 66, distance: 93.0
click at [655, 66] on input "StagingPilot: Tavoitteiden luonti vuokrasopimusta tehdessä tarjouksen kautta ei…" at bounding box center [434, 64] width 802 height 18
click at [867, 55] on span "Owner" at bounding box center [878, 55] width 22 height 12
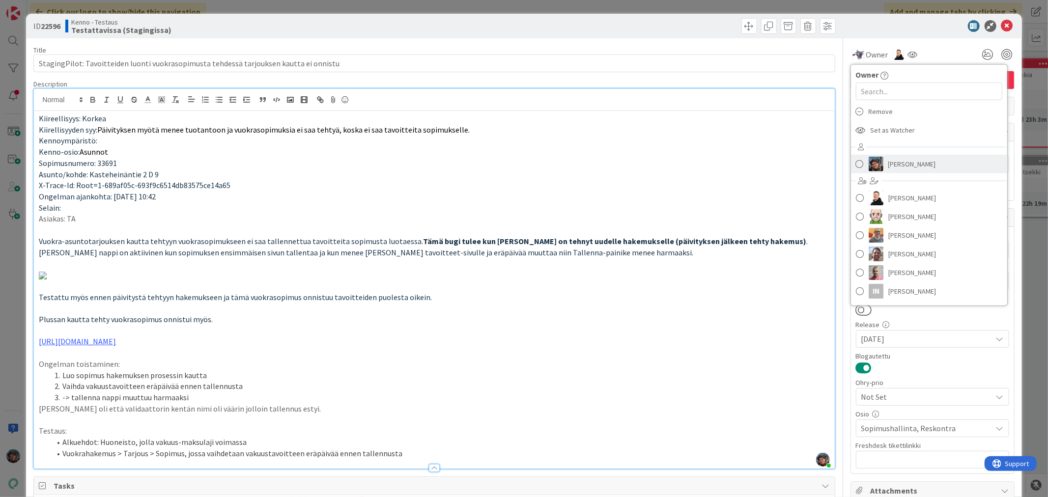
click at [889, 163] on span "Pirjo Peltonen" at bounding box center [913, 164] width 48 height 15
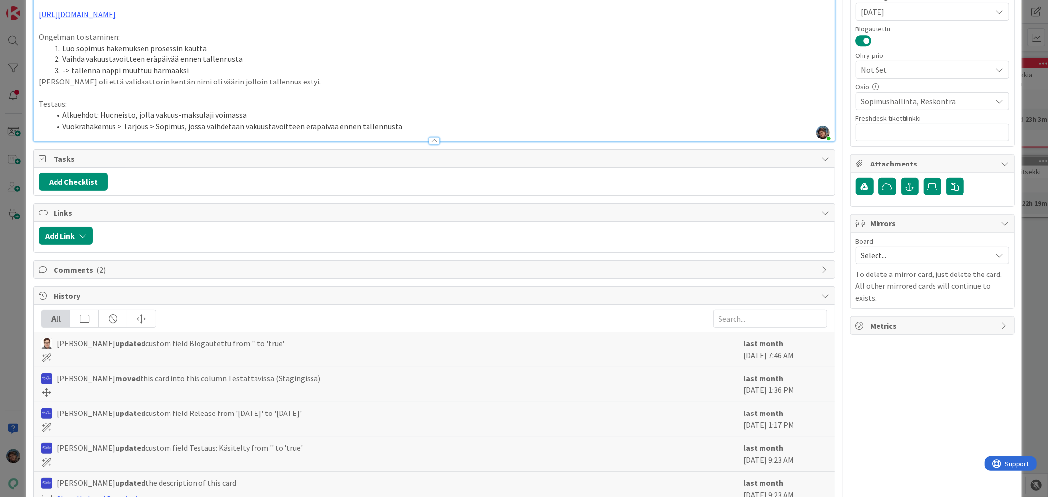
scroll to position [601, 0]
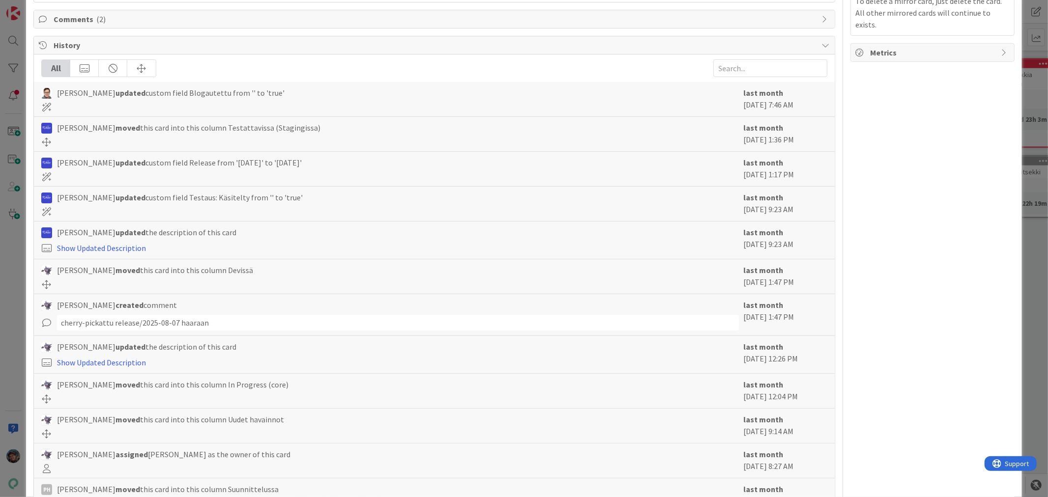
type textarea "x"
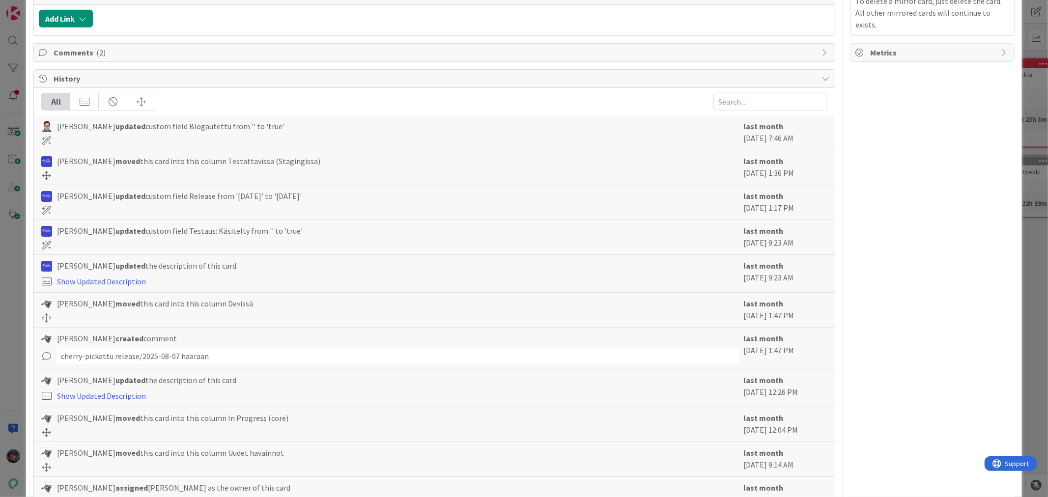
drag, startPoint x: 106, startPoint y: 326, endPoint x: 23, endPoint y: 311, distance: 84.0
click at [23, 311] on div "ID 22596 Kenno - Testaus Testattavissa (Stagingissa) Title 87 / 128 StagingPilo…" at bounding box center [524, 248] width 1048 height 497
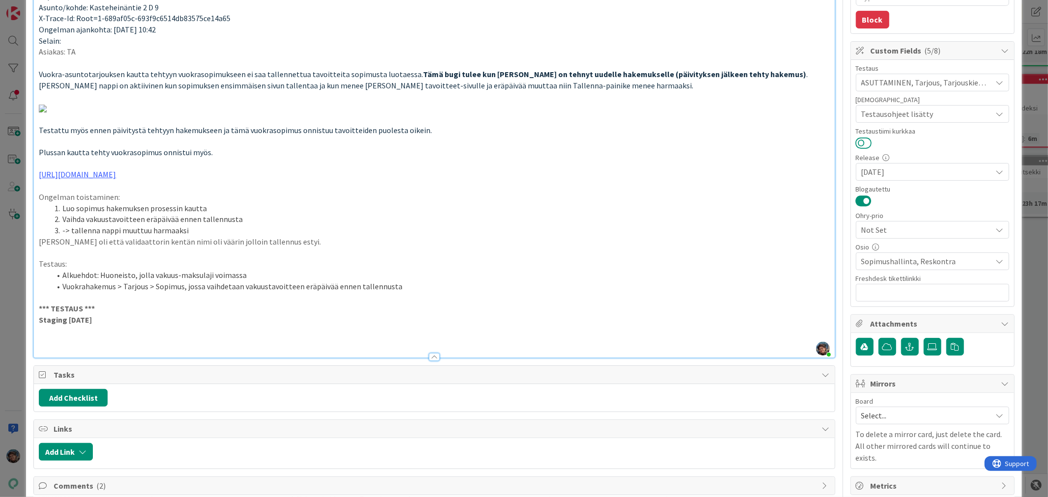
scroll to position [0, 0]
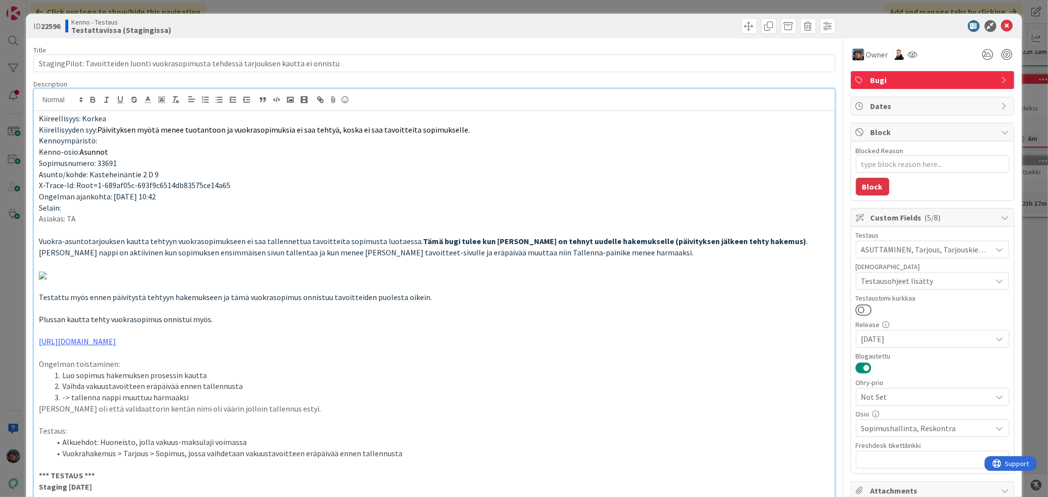
click at [1002, 22] on icon at bounding box center [1008, 26] width 12 height 12
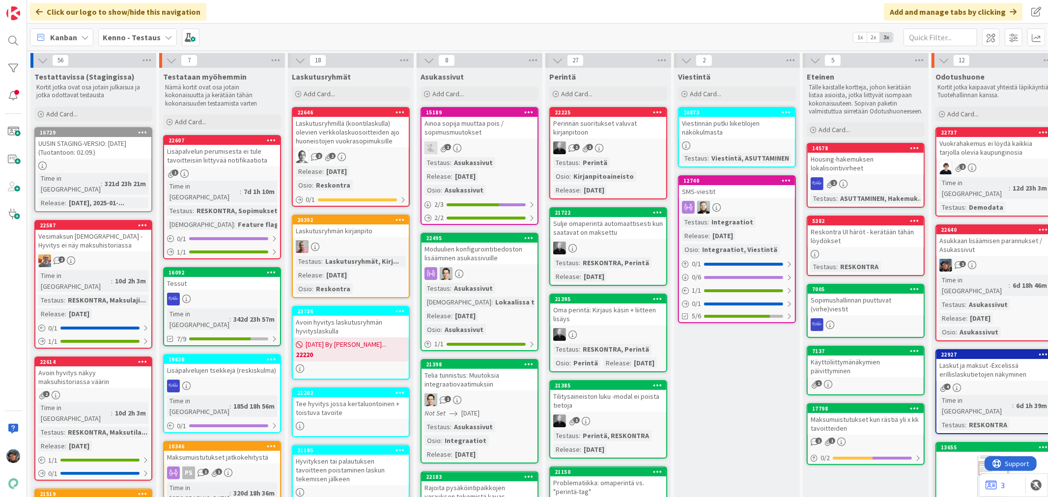
click at [979, 275] on div "Time in [GEOGRAPHIC_DATA]" at bounding box center [974, 286] width 69 height 22
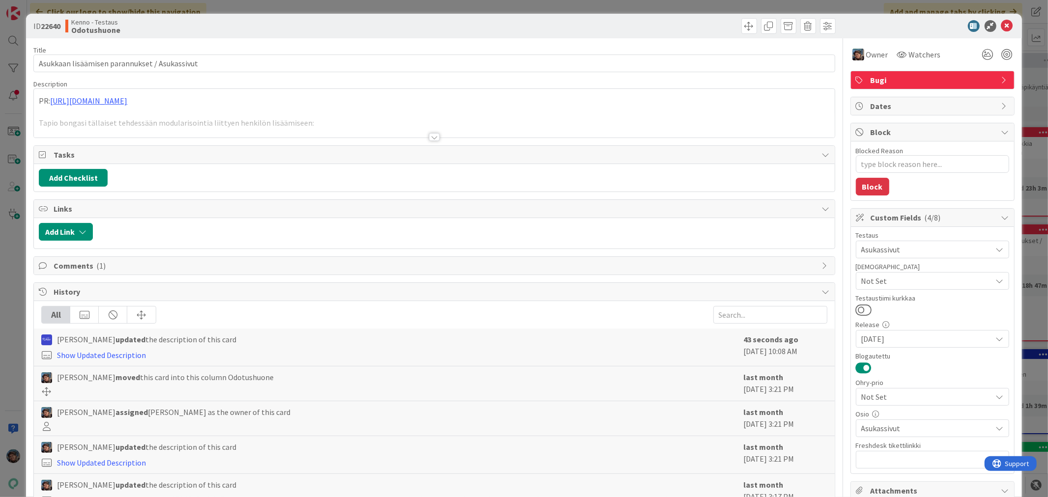
type textarea "x"
click at [429, 139] on div at bounding box center [434, 137] width 11 height 8
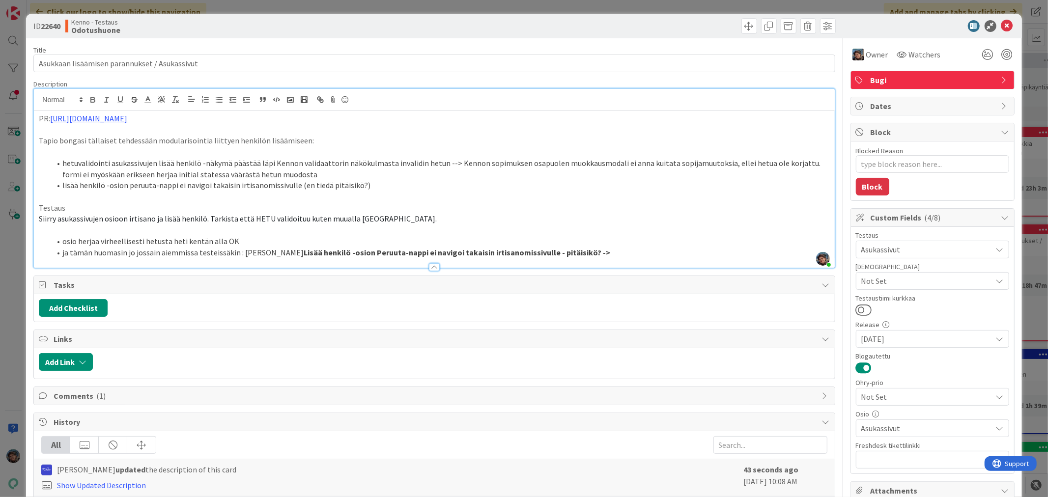
click at [557, 252] on li "ja tämän huomasin jo jossain aiemmissa testeissäkin : eli Lisää henkilö -osion …" at bounding box center [440, 252] width 779 height 11
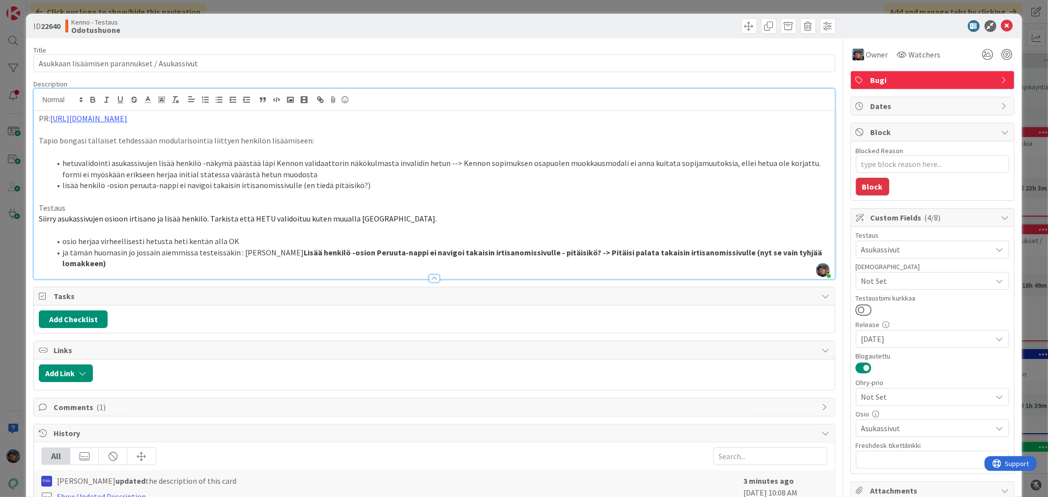
click at [751, 253] on strong "Lisää henkilö -osion Peruuta-nappi ei navigoi takaisin irtisanomissivulle - pit…" at bounding box center [442, 258] width 761 height 21
click at [539, 253] on strong "Lisää henkilö -osion Peruuta-nappi ei navigoi takaisin irtisanomissivulle - pit…" at bounding box center [442, 258] width 761 height 21
click at [742, 24] on span at bounding box center [750, 26] width 16 height 16
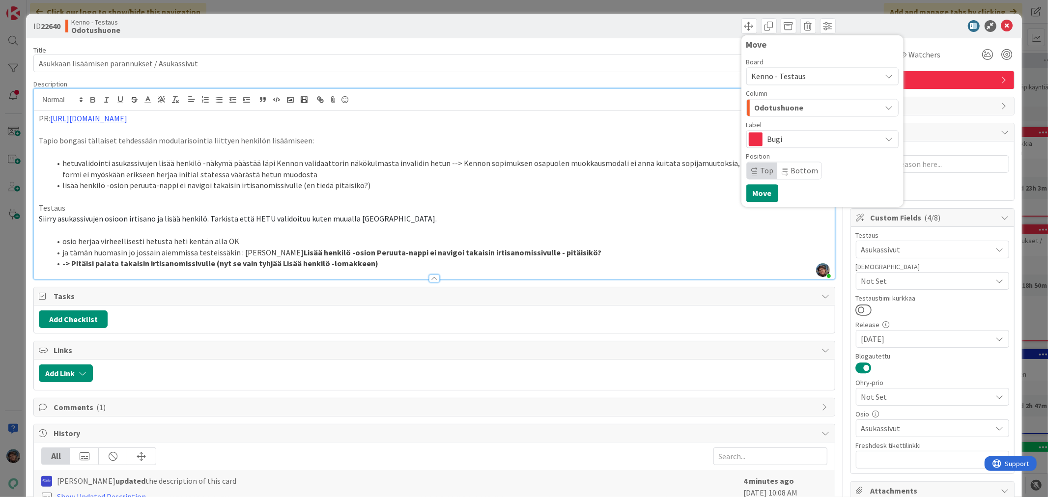
click at [819, 72] on span "Kenno - Testaus" at bounding box center [814, 76] width 125 height 14
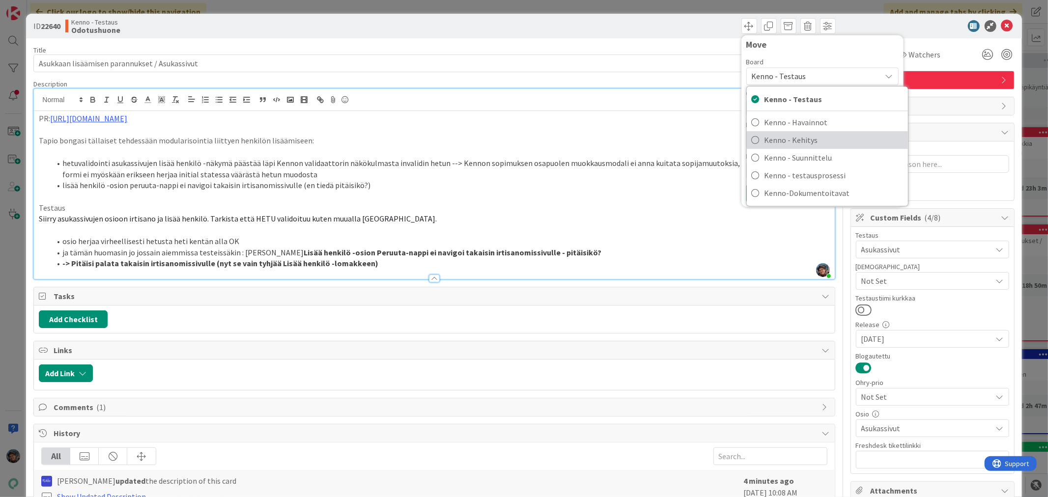
click at [807, 140] on span "Kenno - Kehitys" at bounding box center [834, 140] width 139 height 15
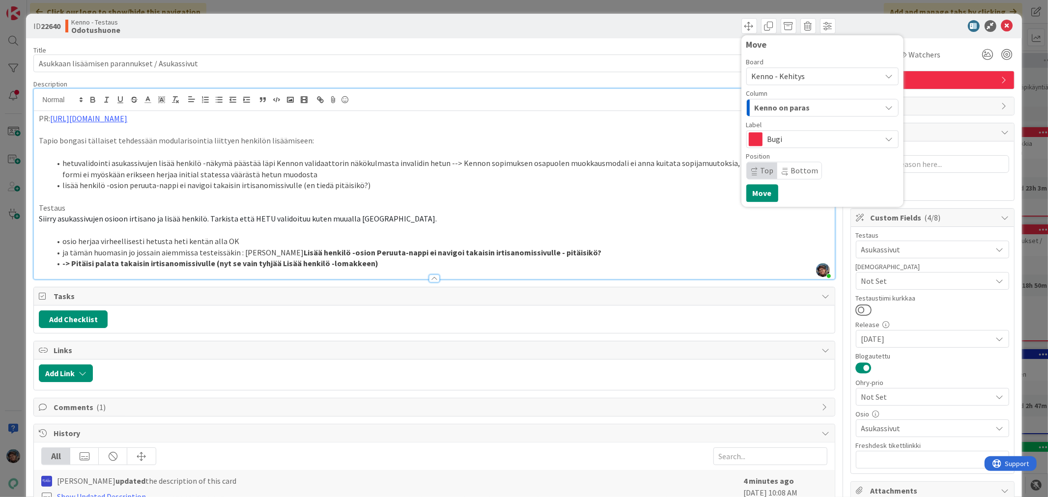
click at [817, 106] on div "Kenno on paras" at bounding box center [817, 108] width 129 height 16
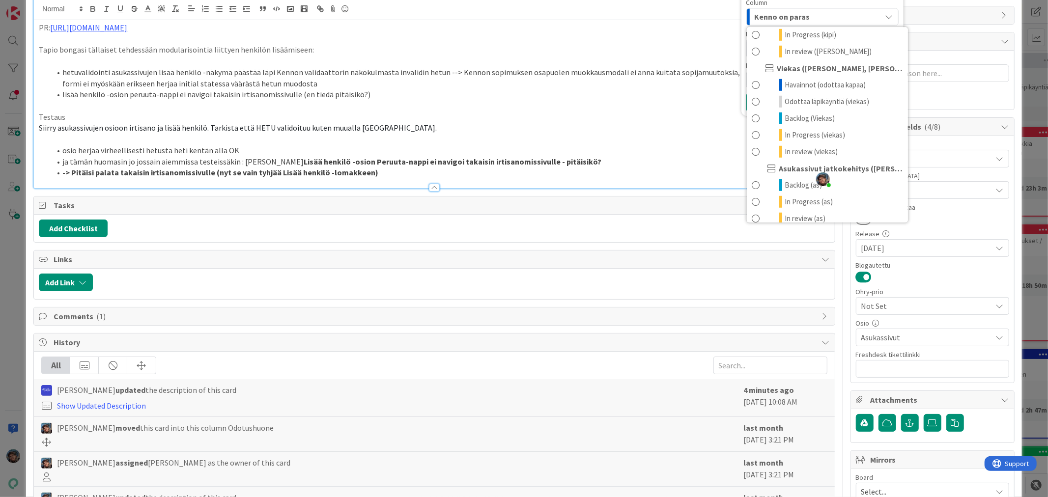
scroll to position [546, 0]
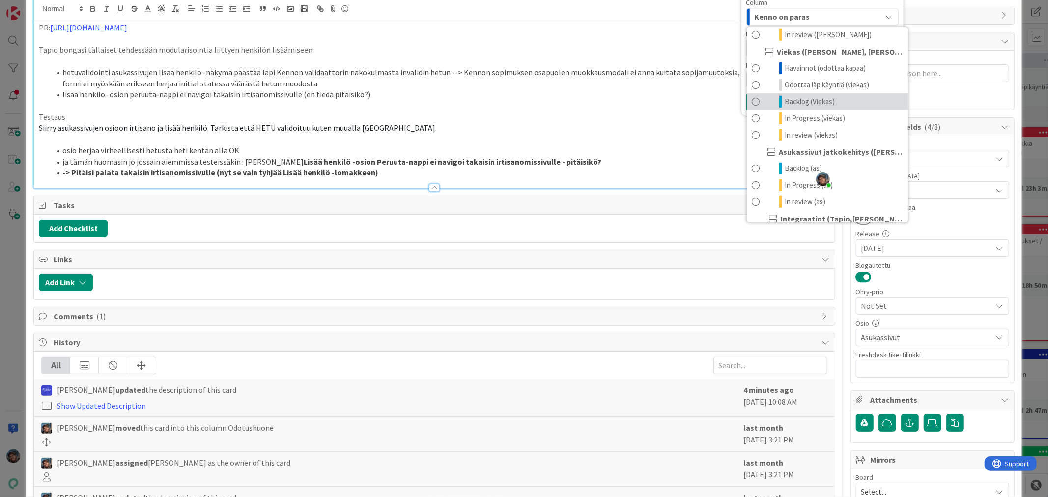
click at [805, 108] on span "Backlog (Viekas)" at bounding box center [810, 102] width 50 height 12
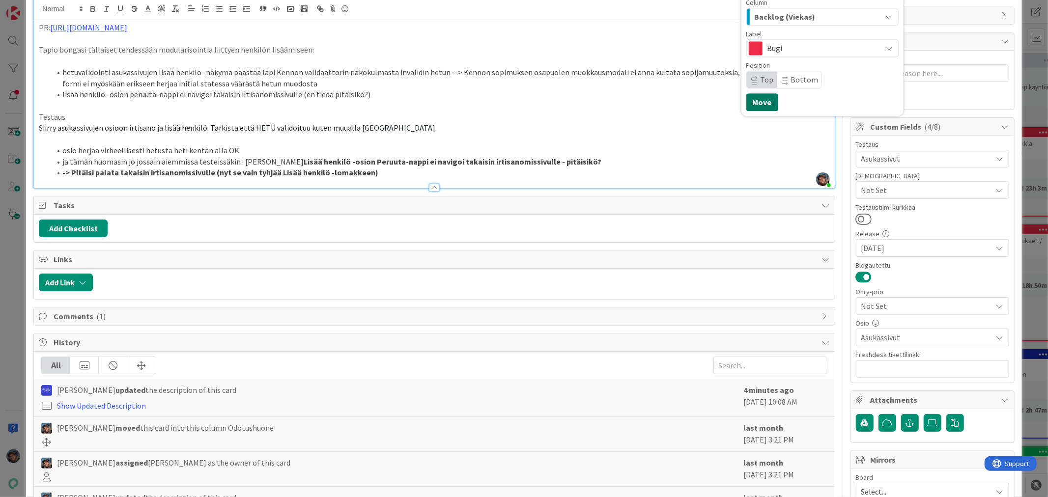
click at [754, 104] on button "Move" at bounding box center [763, 102] width 32 height 18
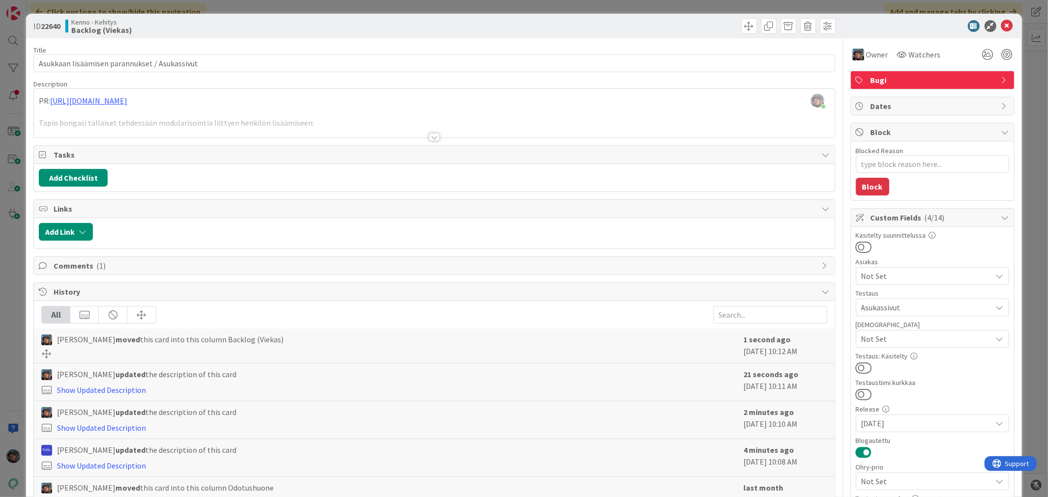
click at [429, 136] on div at bounding box center [434, 137] width 11 height 8
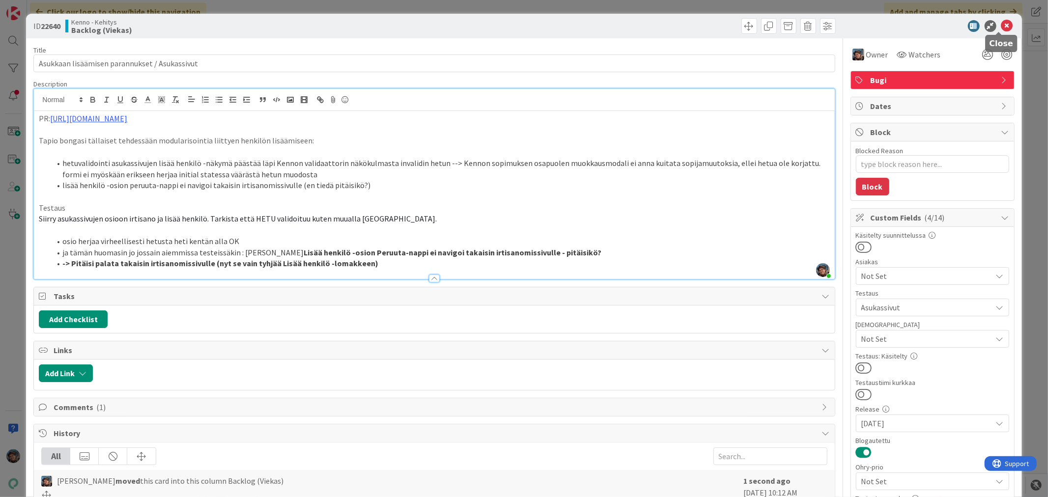
click at [1002, 26] on icon at bounding box center [1008, 26] width 12 height 12
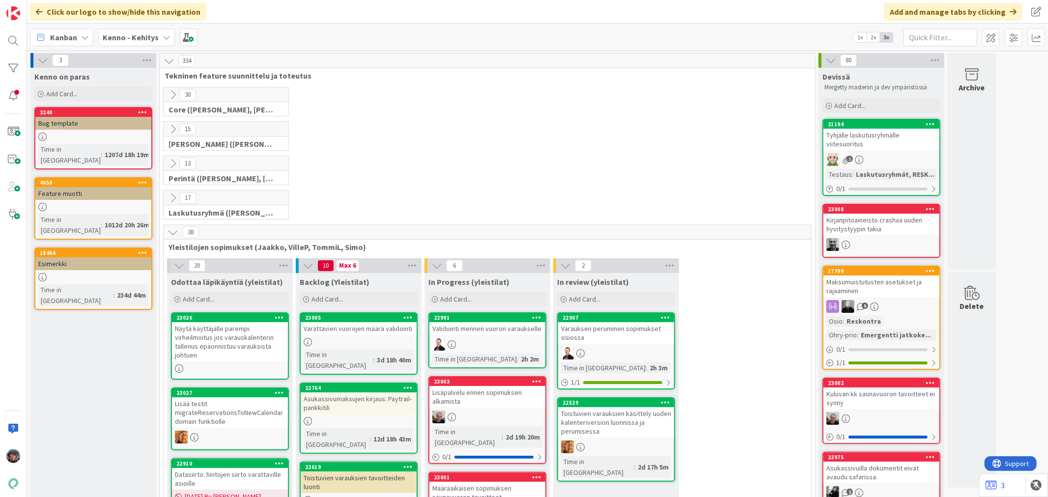
click at [149, 36] on b "Kenno - Kehitys" at bounding box center [131, 37] width 56 height 10
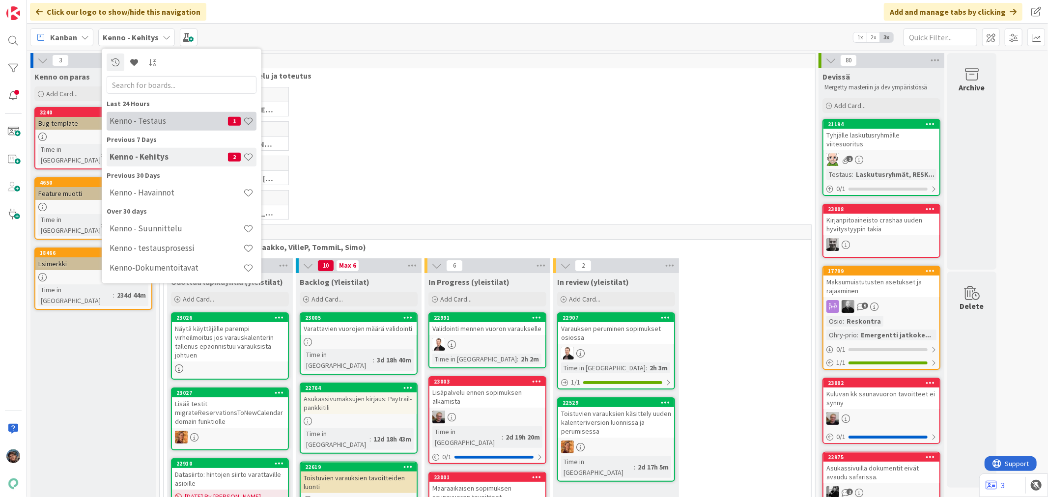
click at [149, 120] on h4 "Kenno - Testaus" at bounding box center [169, 121] width 118 height 10
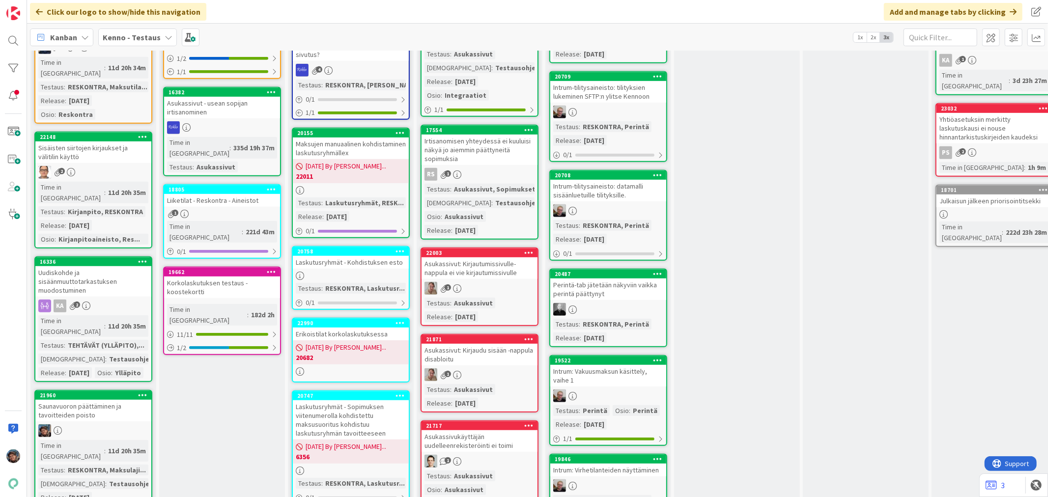
scroll to position [546, 0]
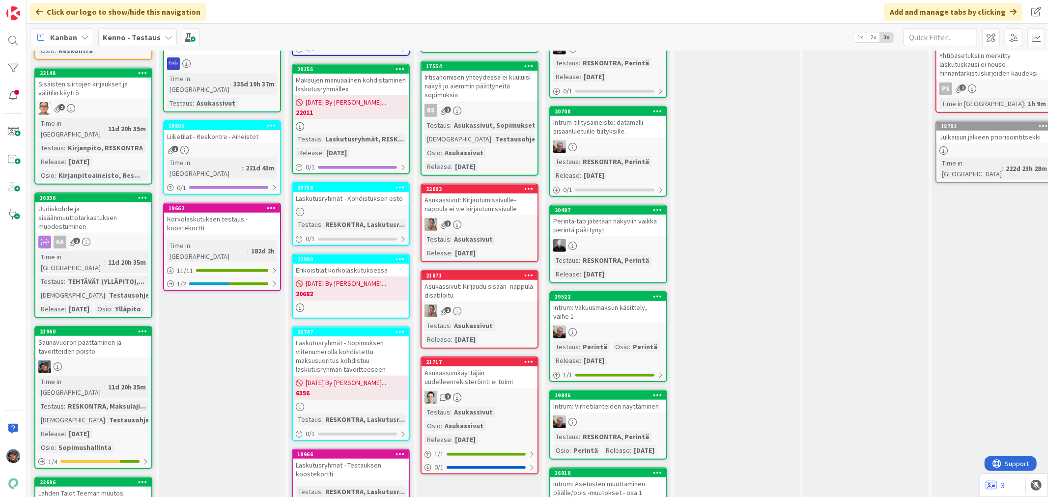
click at [107, 236] on div "KA 2" at bounding box center [93, 242] width 116 height 13
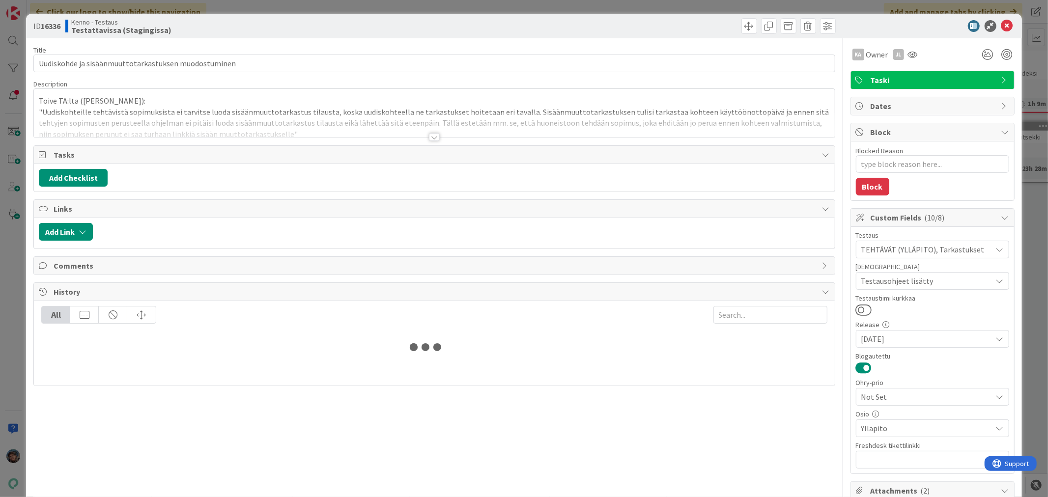
type textarea "x"
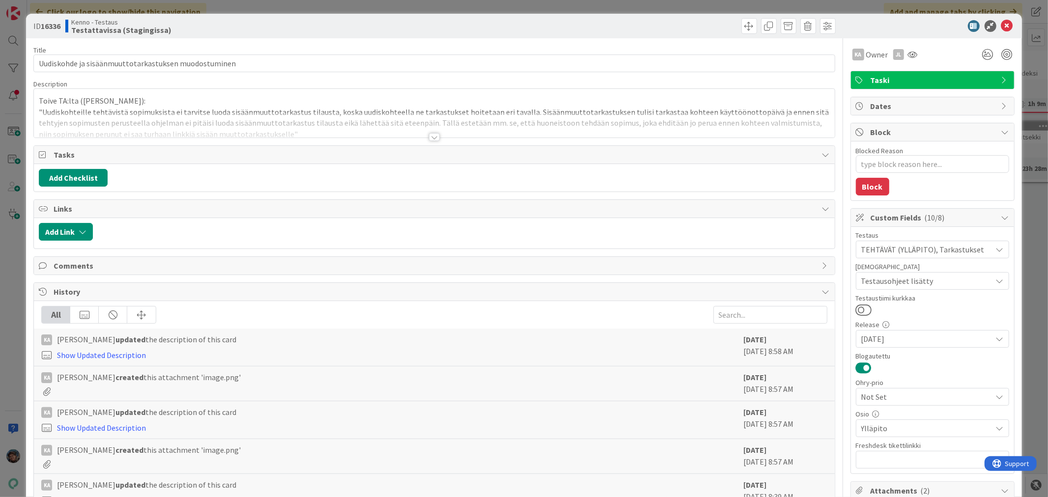
click at [430, 136] on div at bounding box center [434, 137] width 11 height 8
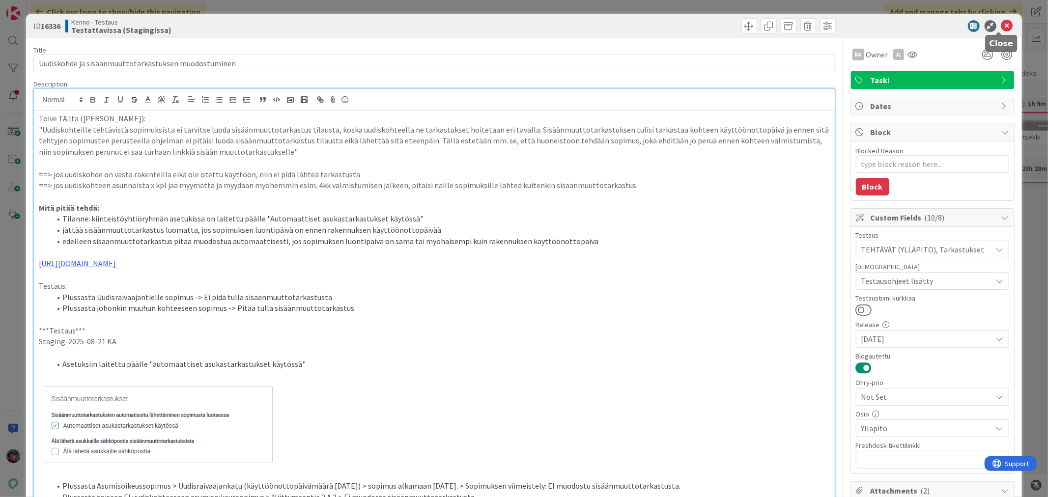
click at [1002, 25] on icon at bounding box center [1008, 26] width 12 height 12
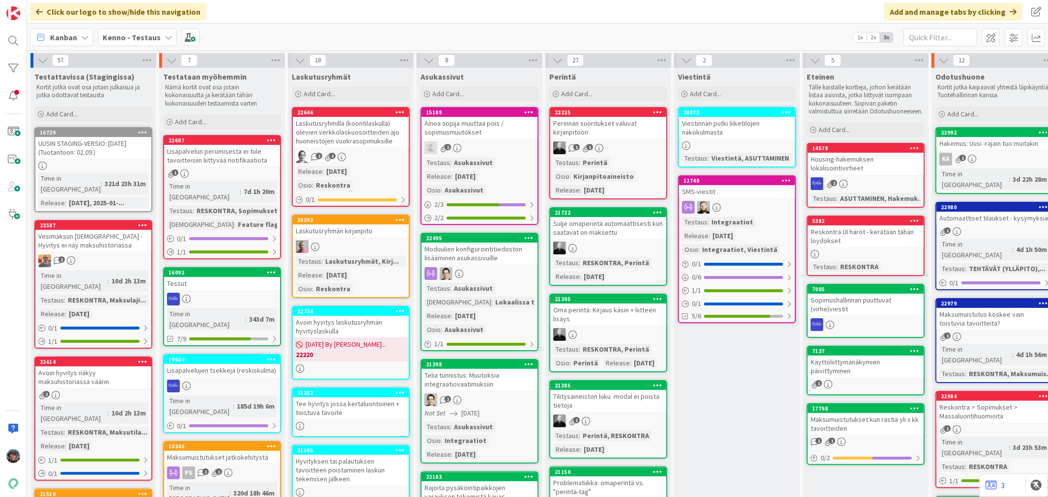
click at [123, 36] on b "Kenno - Testaus" at bounding box center [132, 37] width 58 height 10
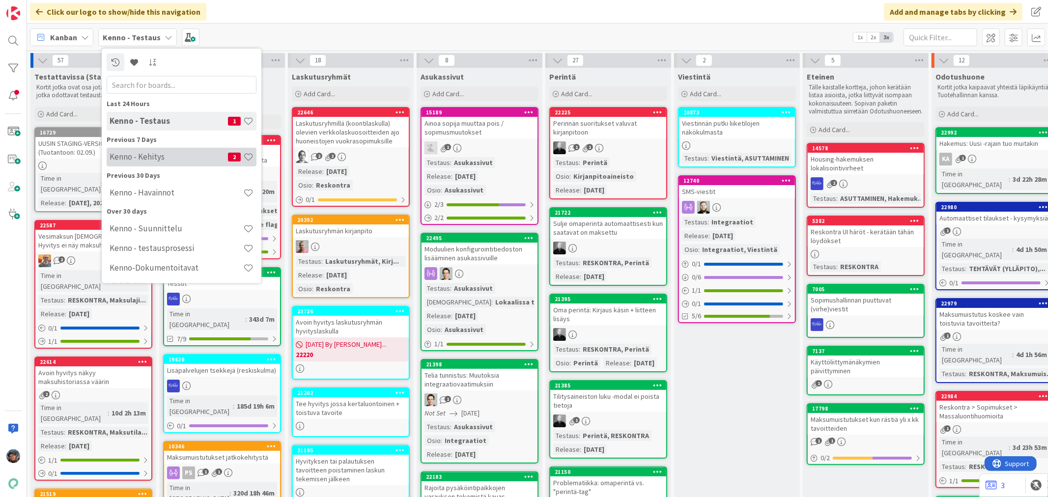
click at [135, 154] on h4 "Kenno - Kehitys" at bounding box center [169, 157] width 118 height 10
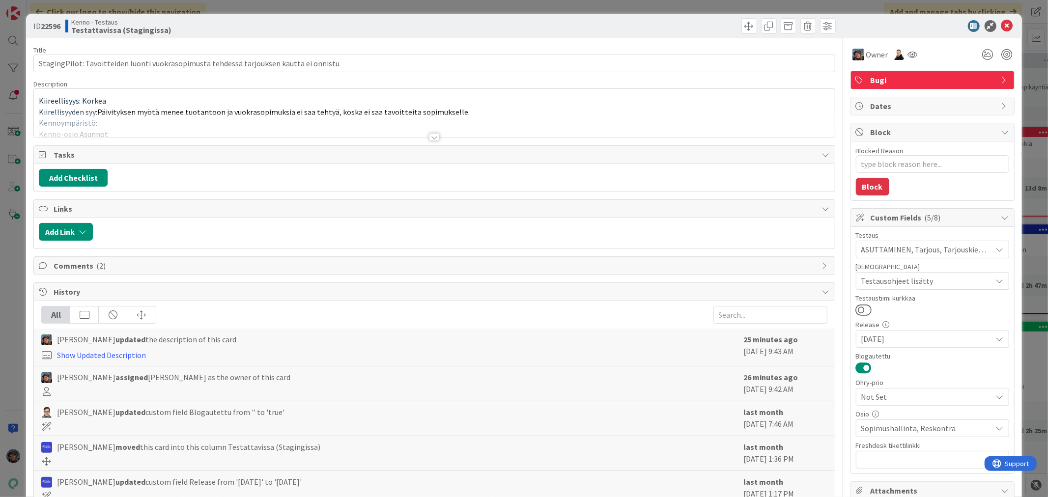
click at [433, 137] on div at bounding box center [434, 137] width 11 height 8
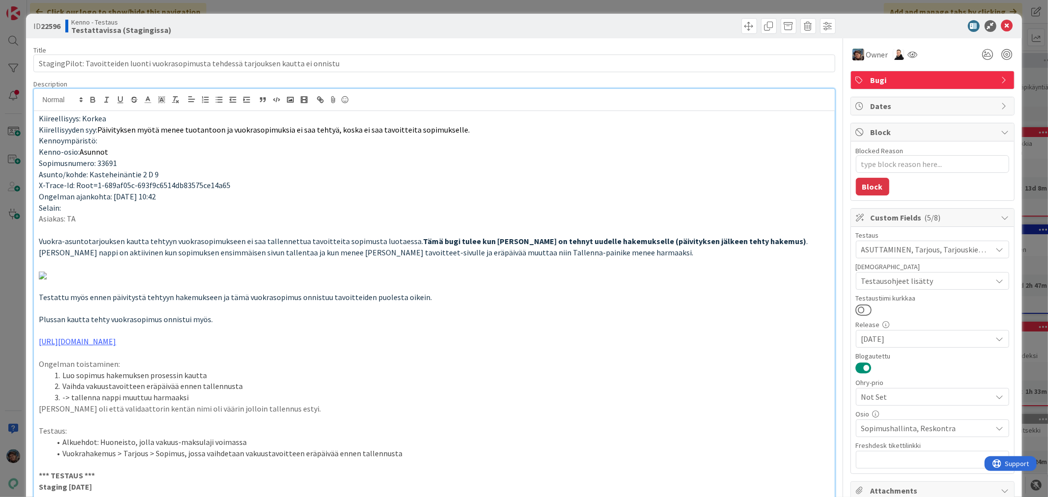
type textarea "x"
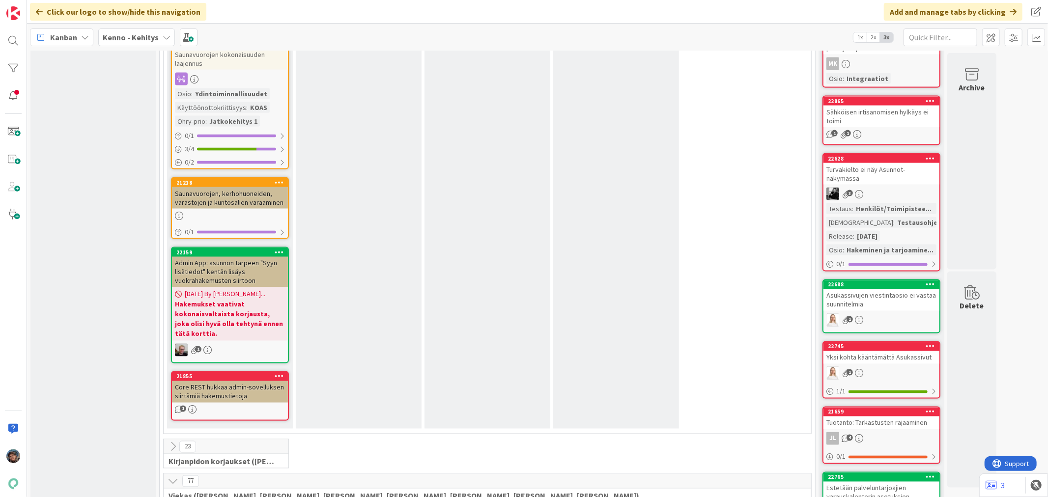
scroll to position [1584, 0]
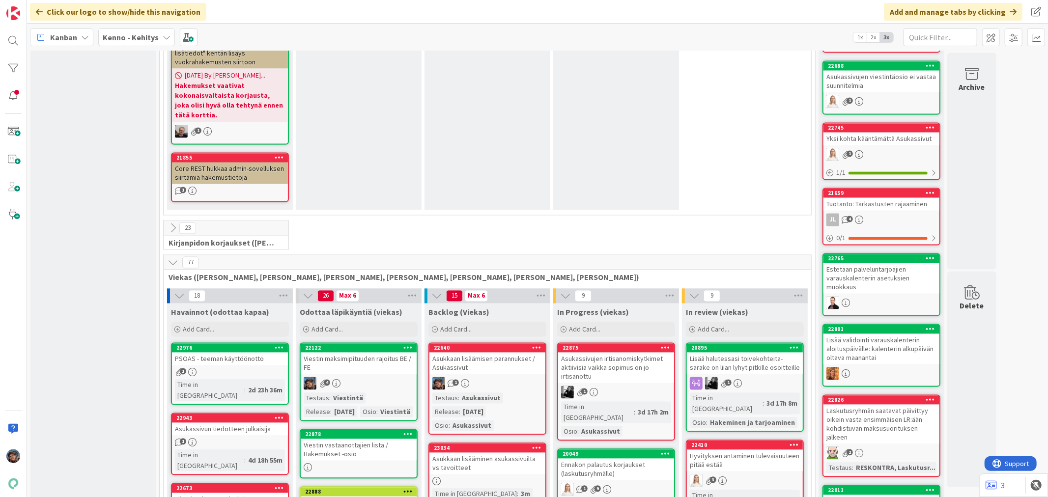
click at [345, 348] on link "22122 Viestin maksimipituuden rajoitus BE / FE 4 Testaus : Viestintä Release : …" at bounding box center [359, 382] width 118 height 79
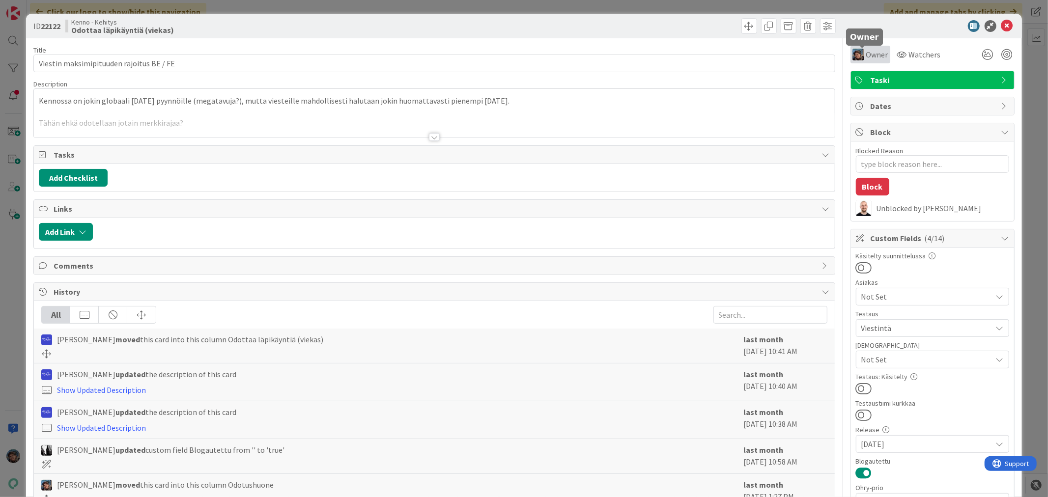
click at [870, 54] on span "Owner" at bounding box center [878, 55] width 22 height 12
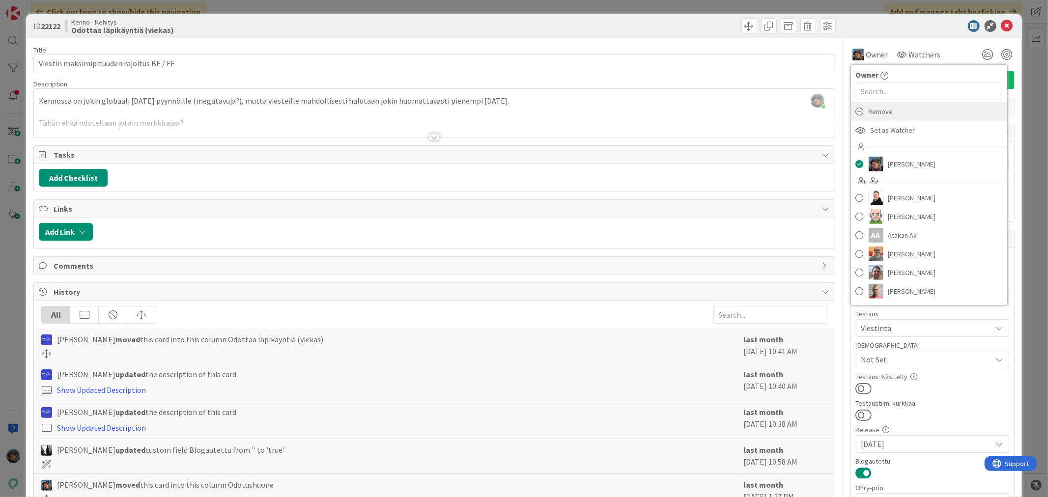
click at [874, 114] on span "Remove" at bounding box center [881, 111] width 25 height 15
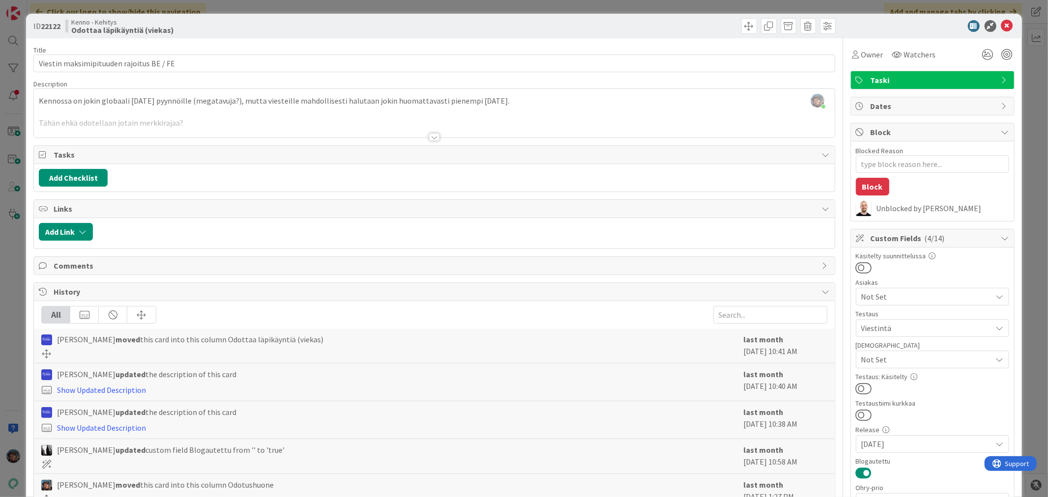
type textarea "x"
drag, startPoint x: 995, startPoint y: 21, endPoint x: 996, endPoint y: 27, distance: 5.9
click at [1002, 22] on icon at bounding box center [1008, 26] width 12 height 12
